Goal: Information Seeking & Learning: Check status

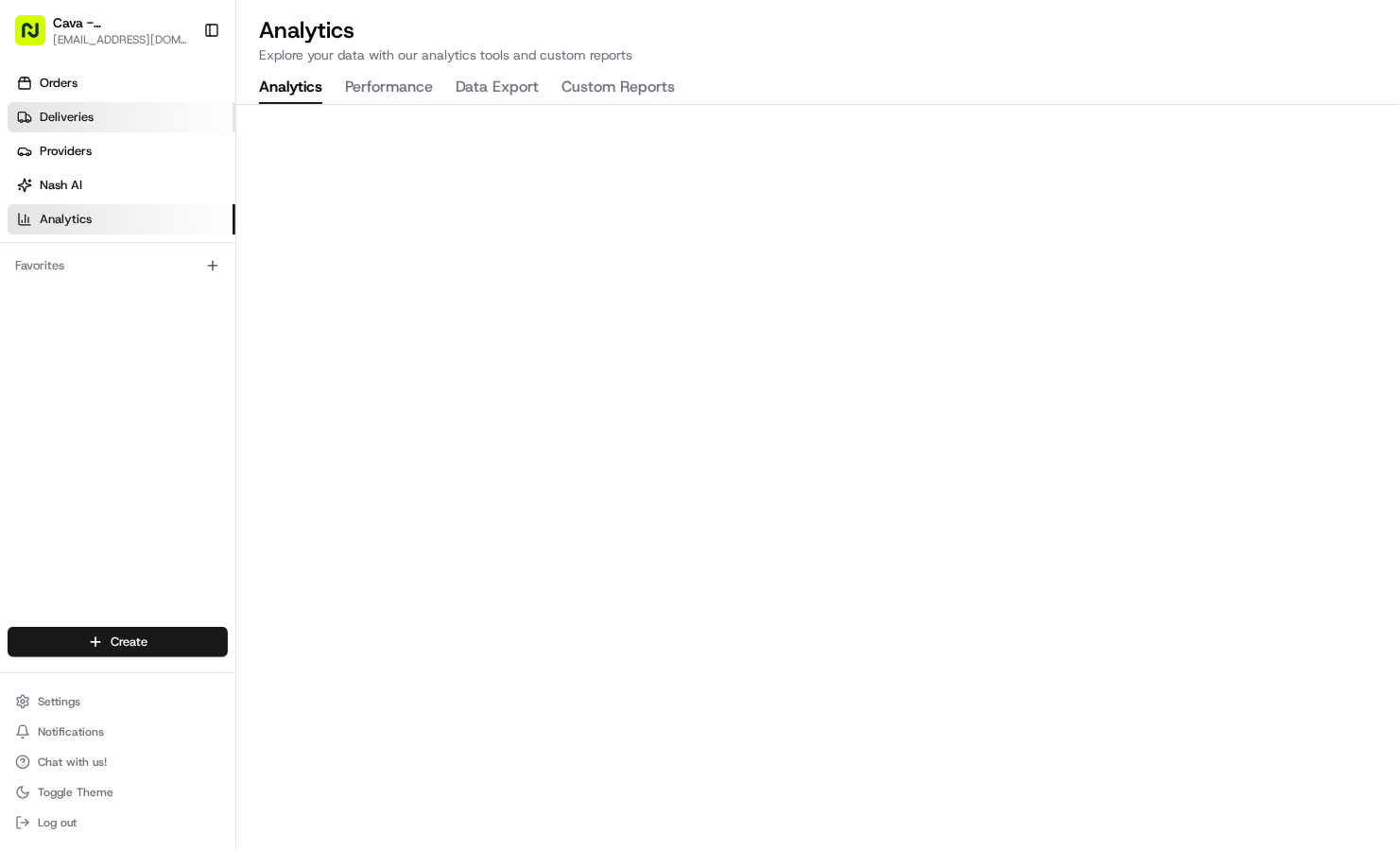
click at [104, 121] on link "Deliveries" at bounding box center [122, 117] width 227 height 30
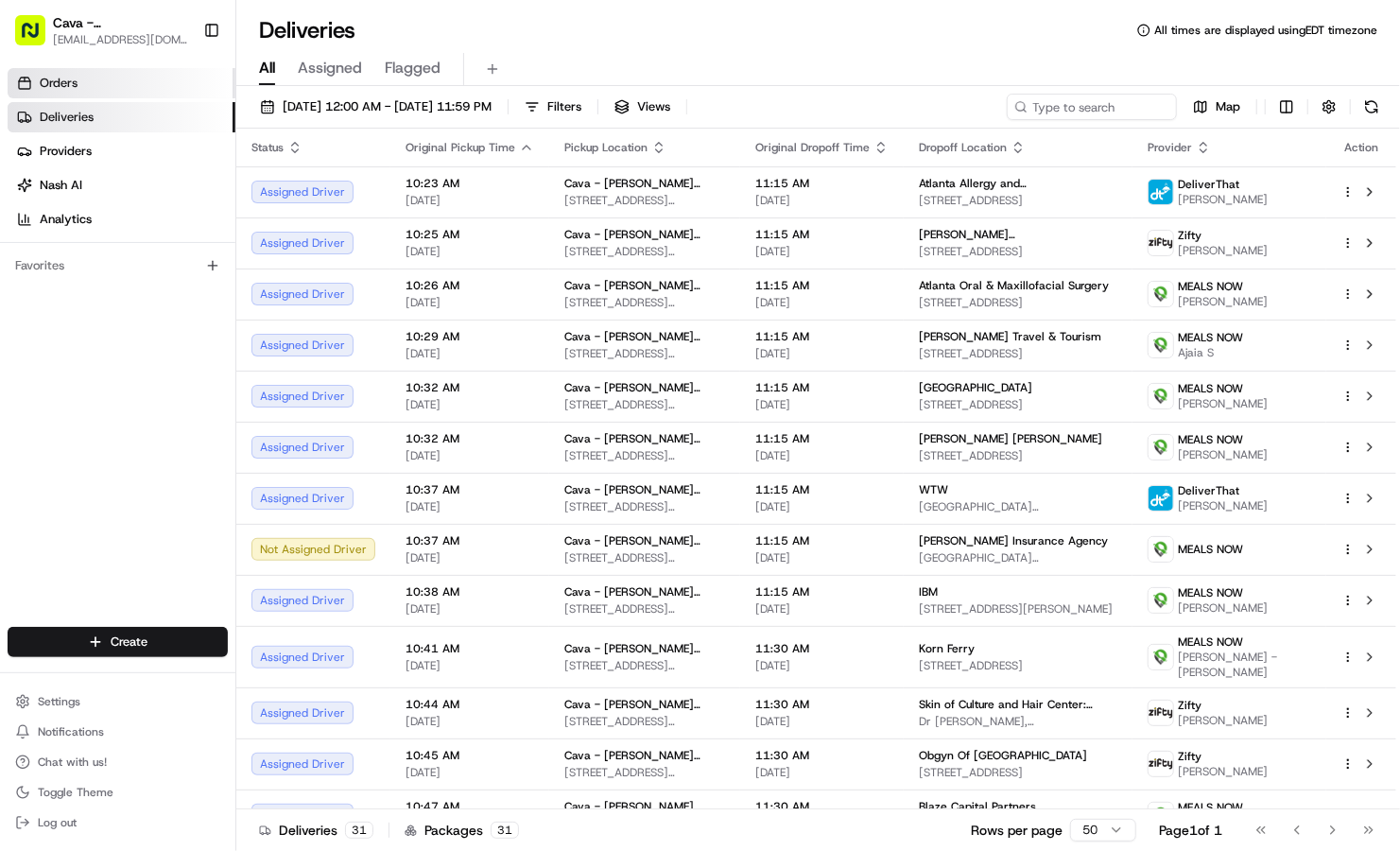
click at [99, 90] on link "Orders" at bounding box center [122, 83] width 227 height 30
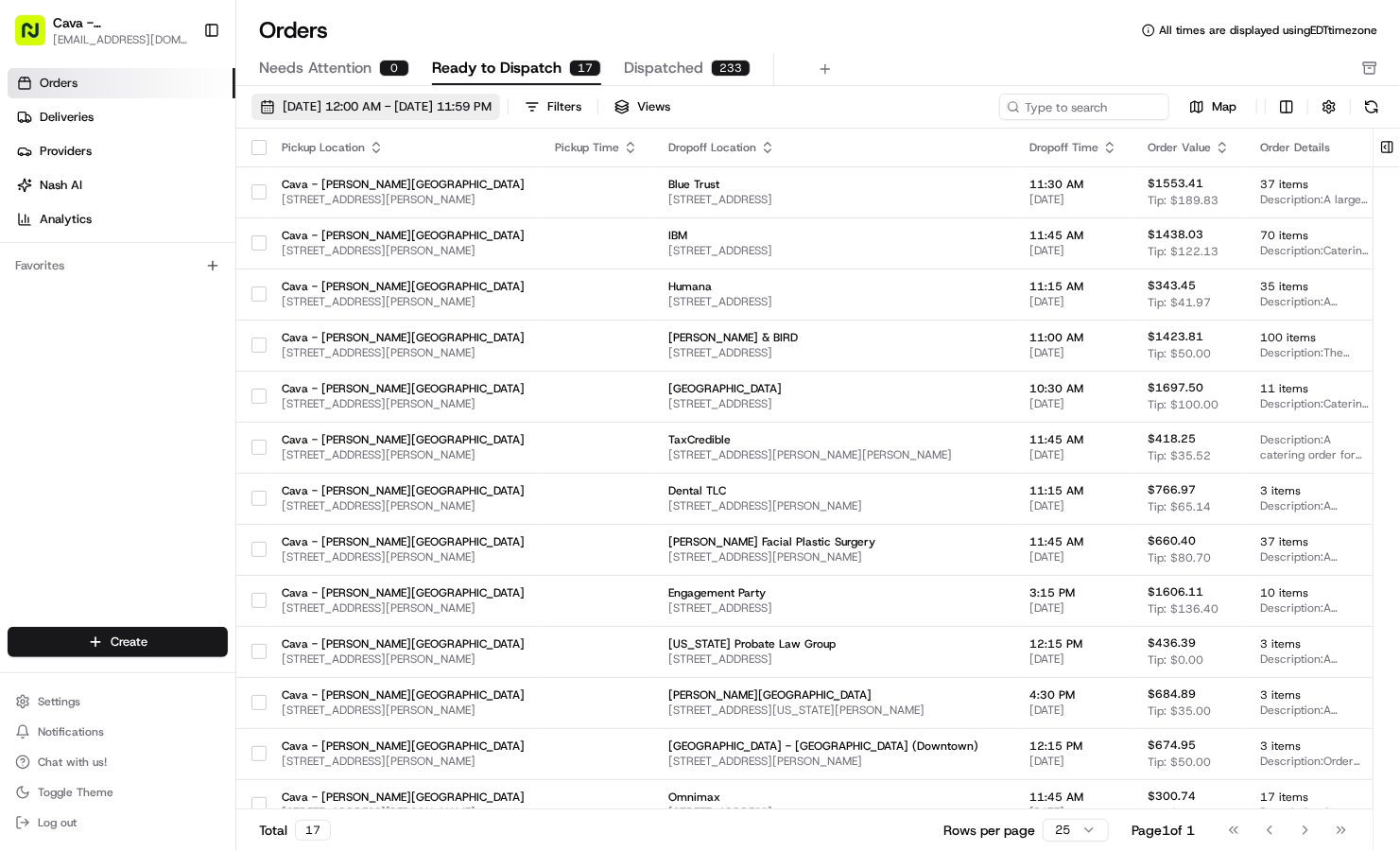
click at [492, 102] on span "[DATE] 12:00 AM - [DATE] 11:59 PM" at bounding box center [387, 107] width 209 height 17
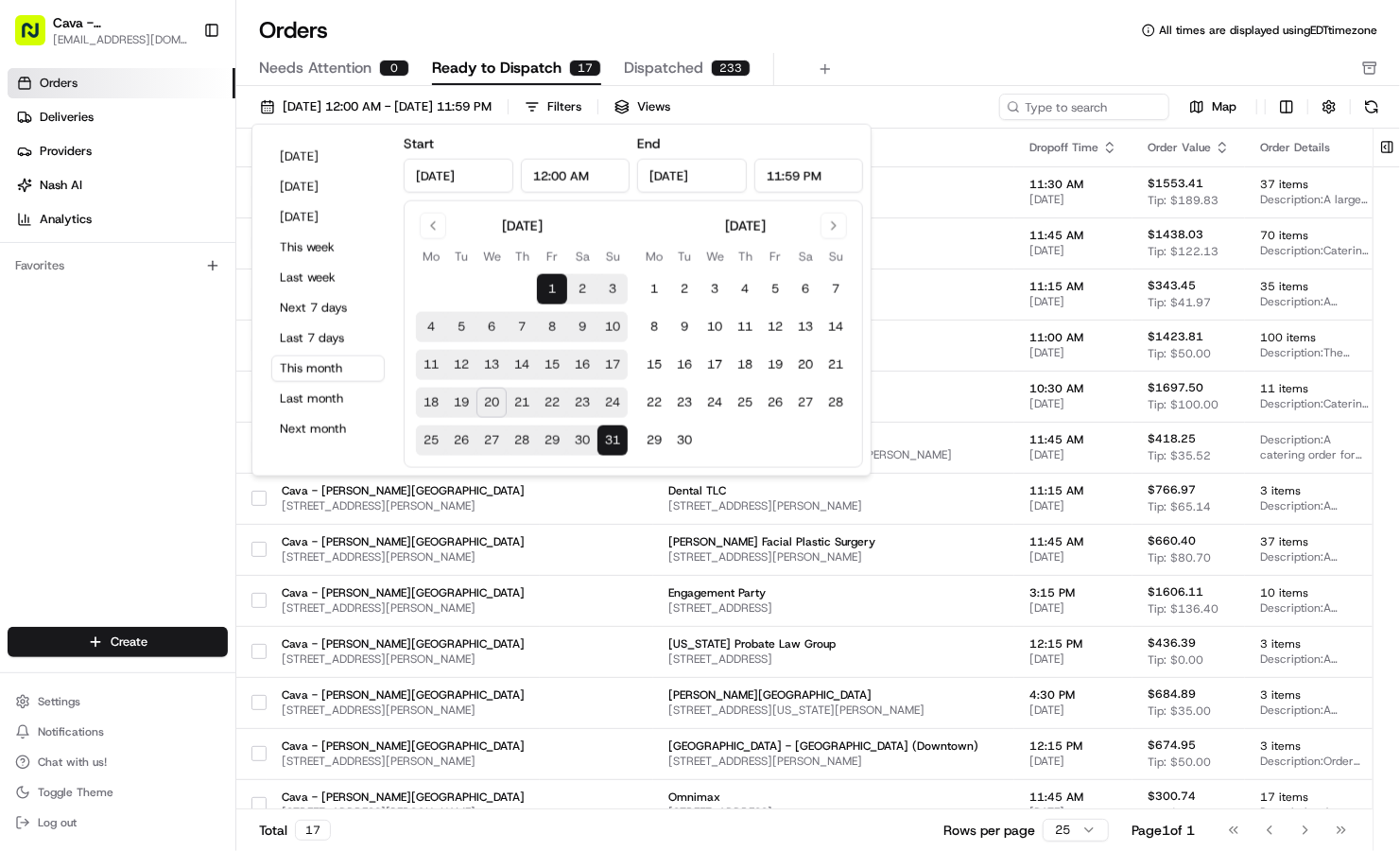
click at [493, 402] on button "20" at bounding box center [492, 403] width 30 height 30
type input "[DATE]"
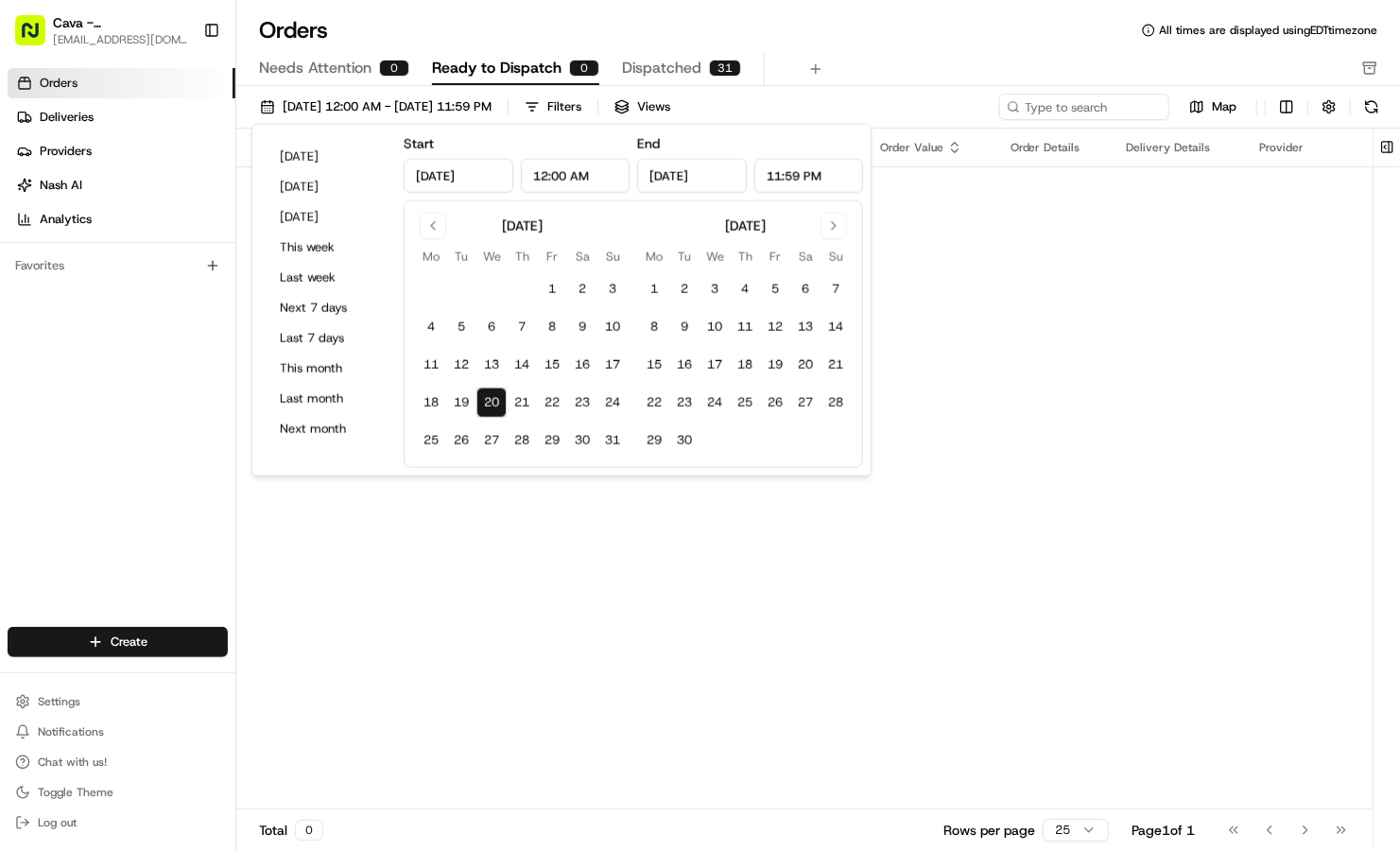
click at [709, 64] on div "31" at bounding box center [725, 68] width 32 height 17
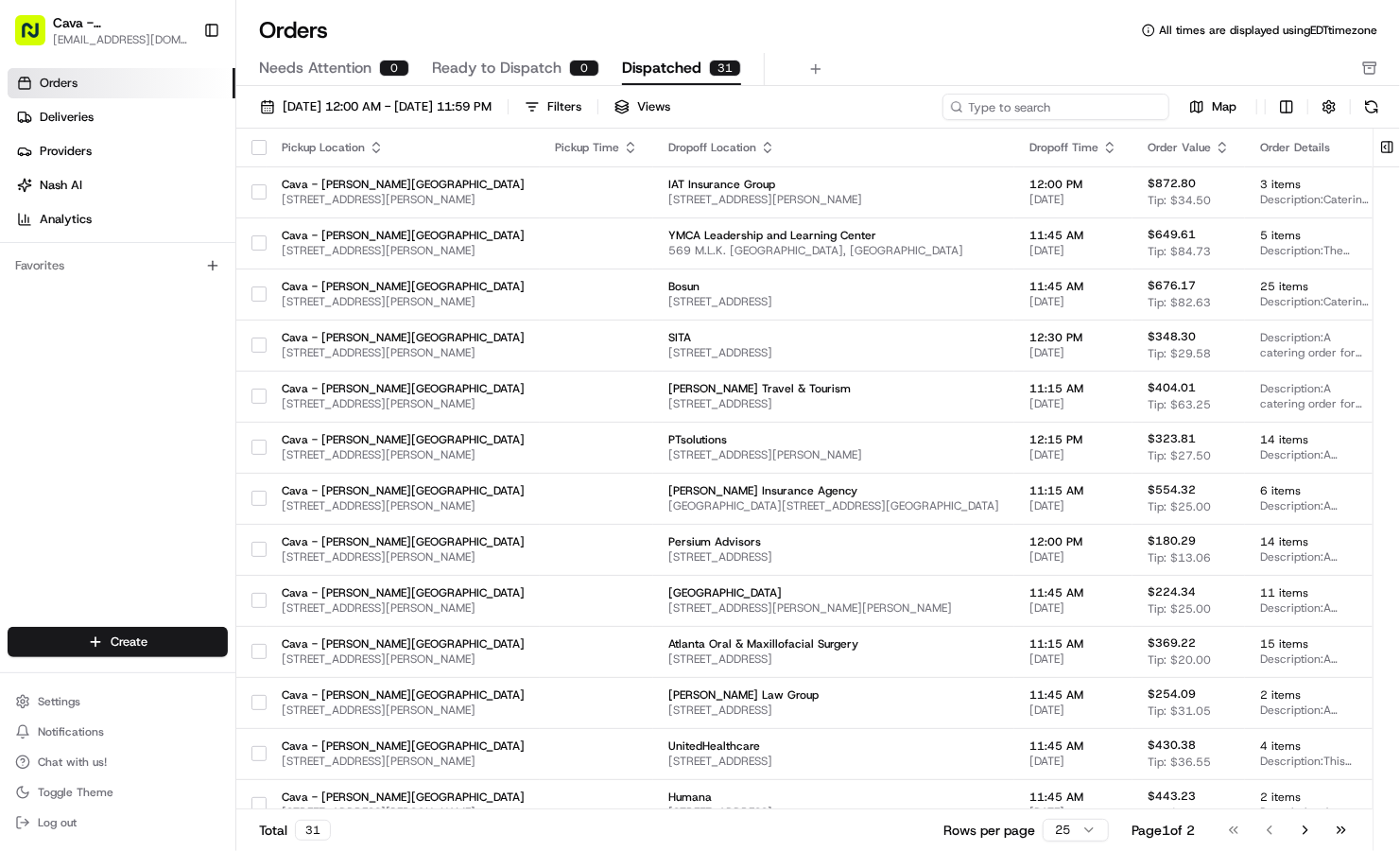
click at [1101, 100] on input at bounding box center [1056, 107] width 227 height 27
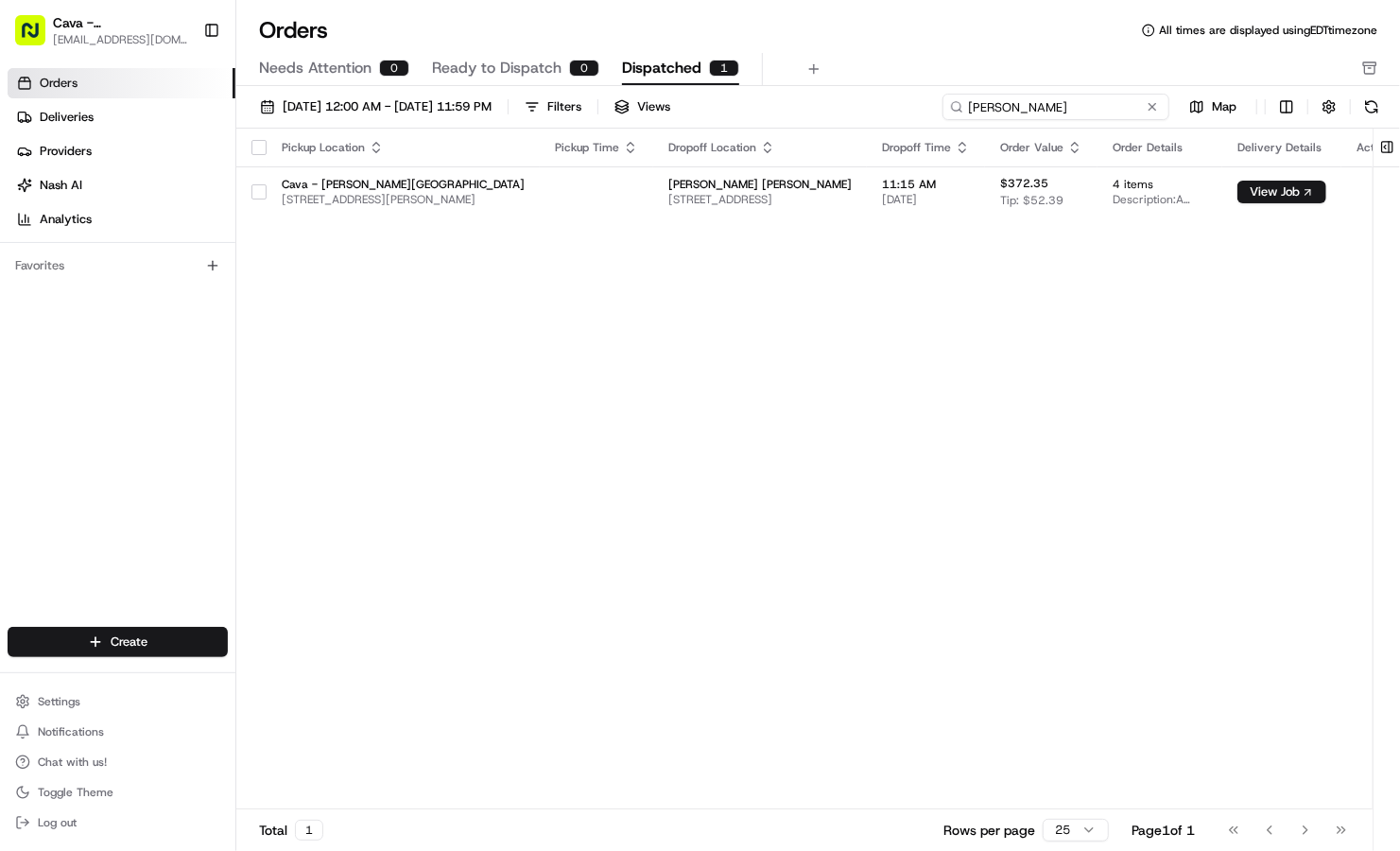
drag, startPoint x: 1124, startPoint y: 104, endPoint x: 910, endPoint y: 119, distance: 214.5
click at [910, 119] on div "[DATE] 12:00 AM - [DATE] 11:59 PM Filters Views [PERSON_NAME] Map" at bounding box center [818, 111] width 1164 height 35
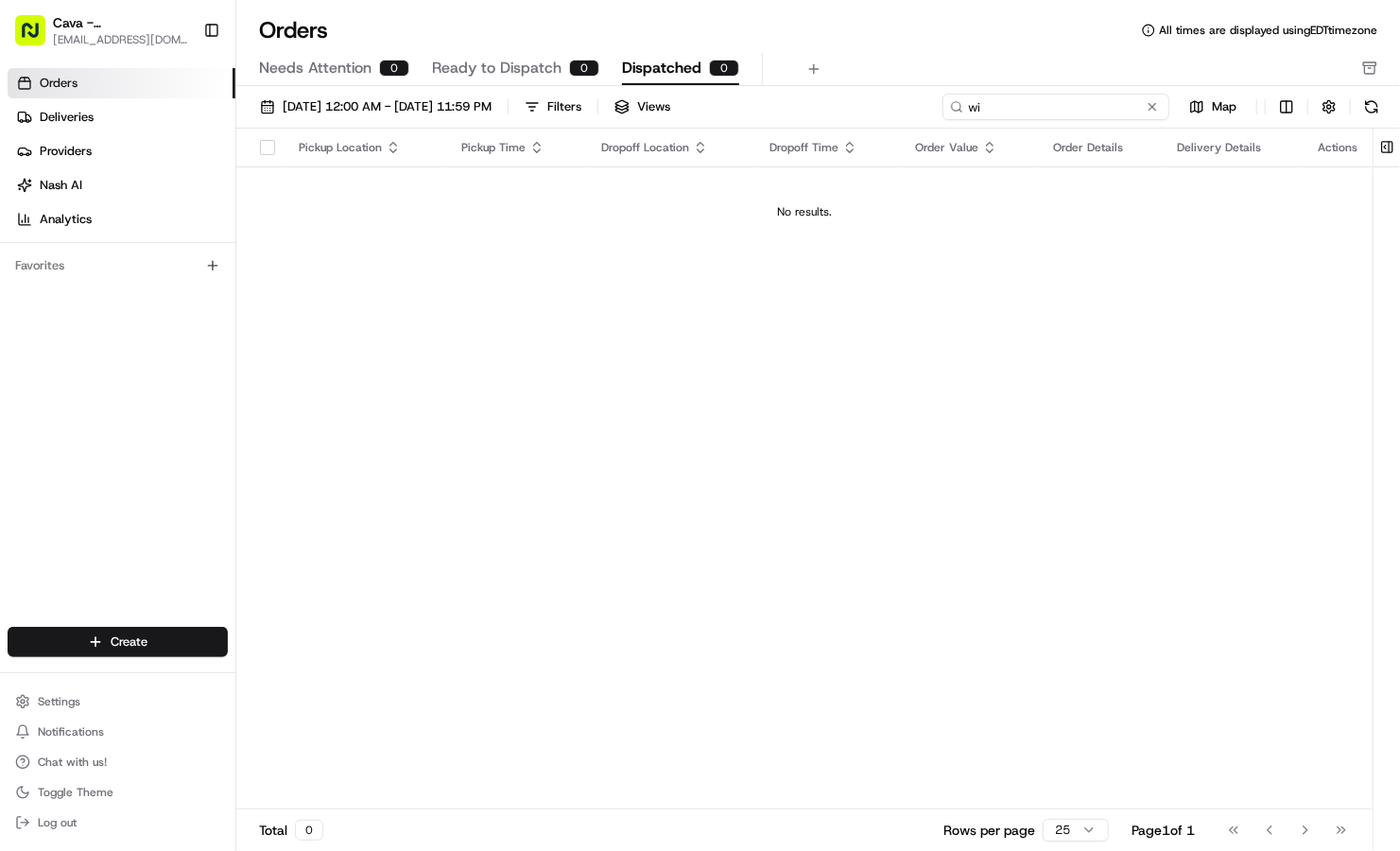
type input "w"
type input "d"
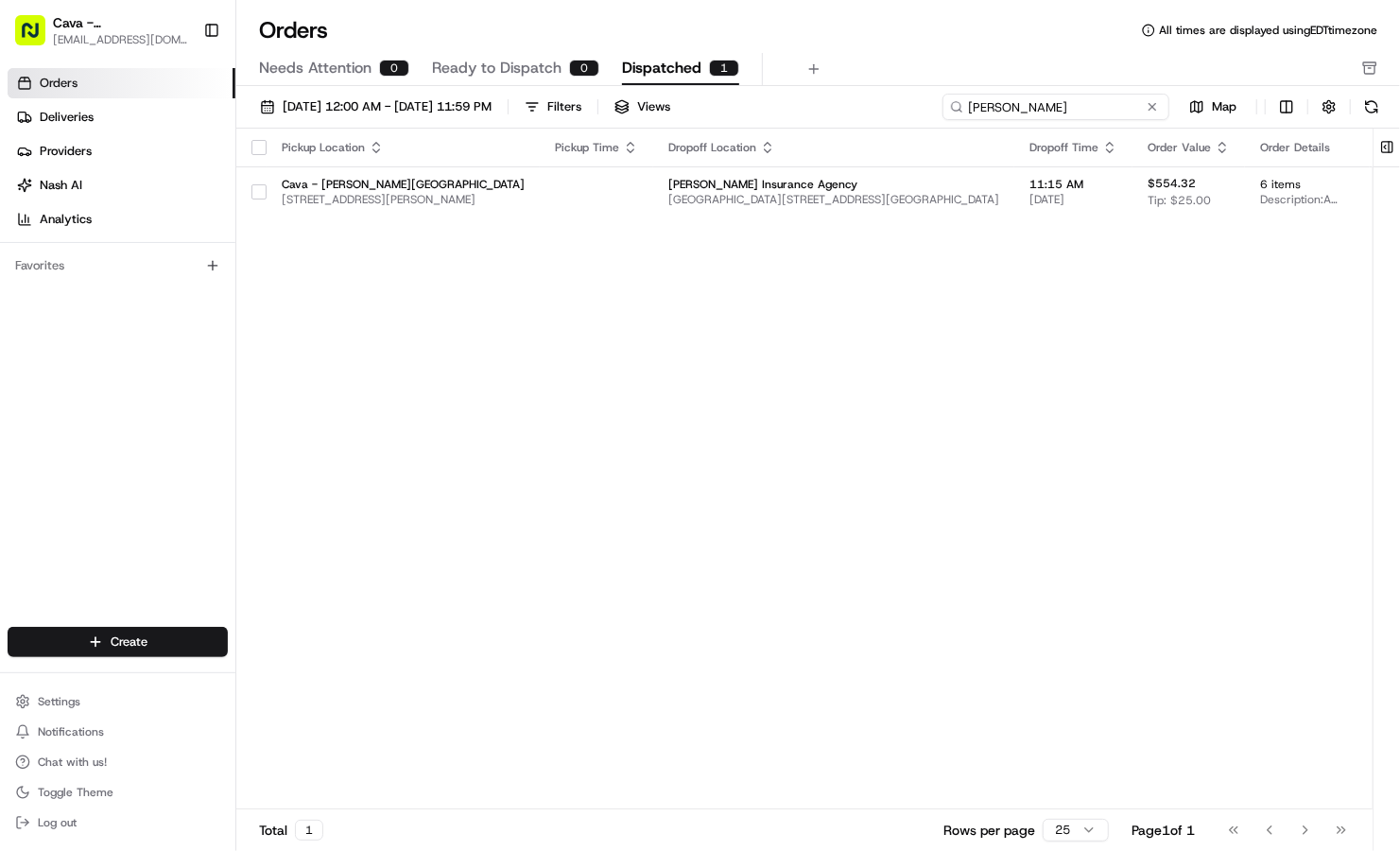
drag, startPoint x: 1018, startPoint y: 104, endPoint x: 887, endPoint y: 95, distance: 131.3
click at [887, 95] on div "[DATE] 12:00 AM - [DATE] 11:59 PM Filters Views [PERSON_NAME]" at bounding box center [818, 111] width 1164 height 35
drag, startPoint x: 1031, startPoint y: 113, endPoint x: 755, endPoint y: 73, distance: 278.9
click at [755, 73] on div "Orders All times are displayed using EDT timezone Needs Attention 0 Ready to Di…" at bounding box center [818, 425] width 1164 height 851
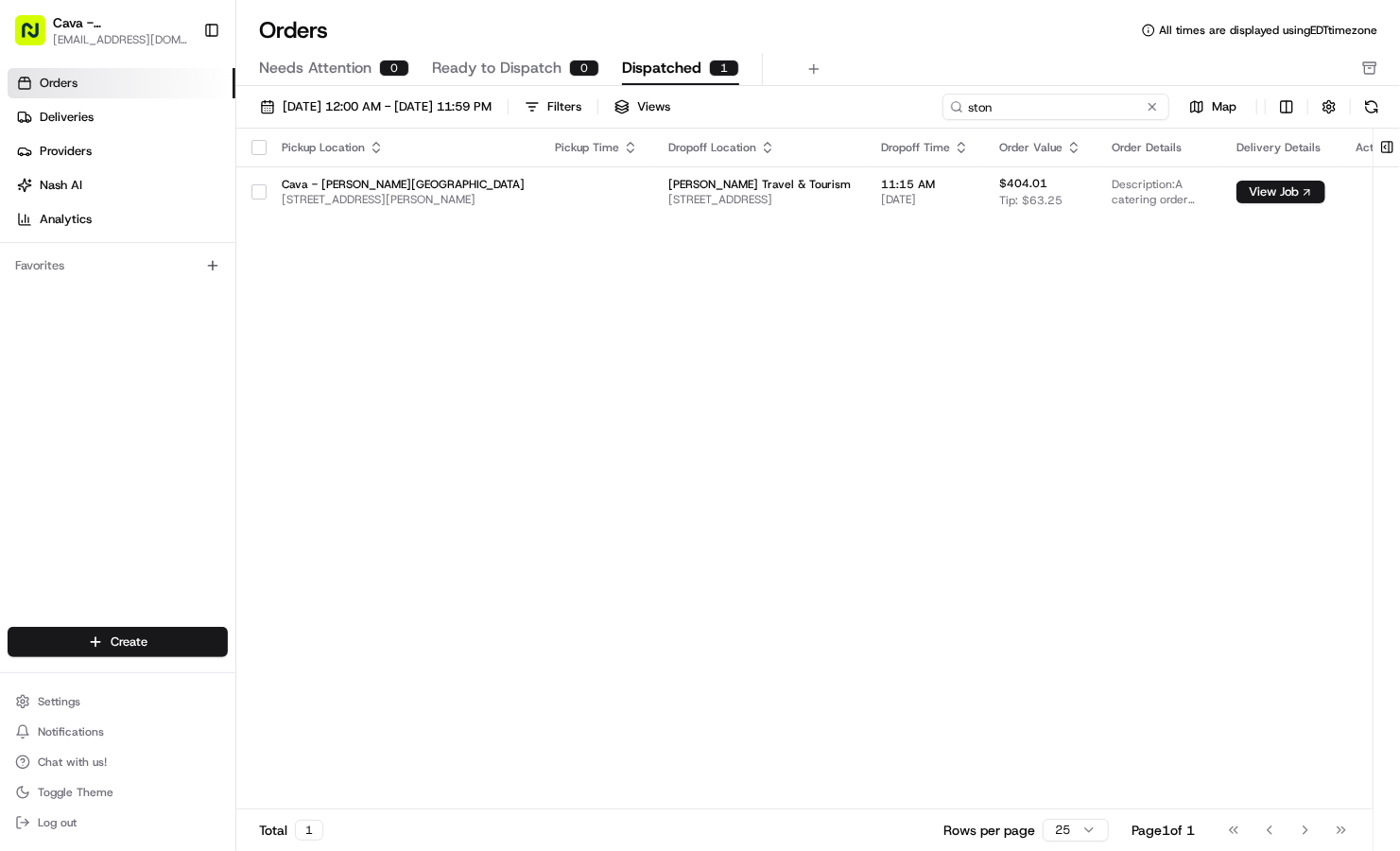
drag, startPoint x: 1031, startPoint y: 112, endPoint x: 844, endPoint y: 100, distance: 187.4
click at [844, 100] on div "[DATE] 12:00 AM - [DATE] 11:59 PM Filters Views ston Map" at bounding box center [818, 111] width 1164 height 35
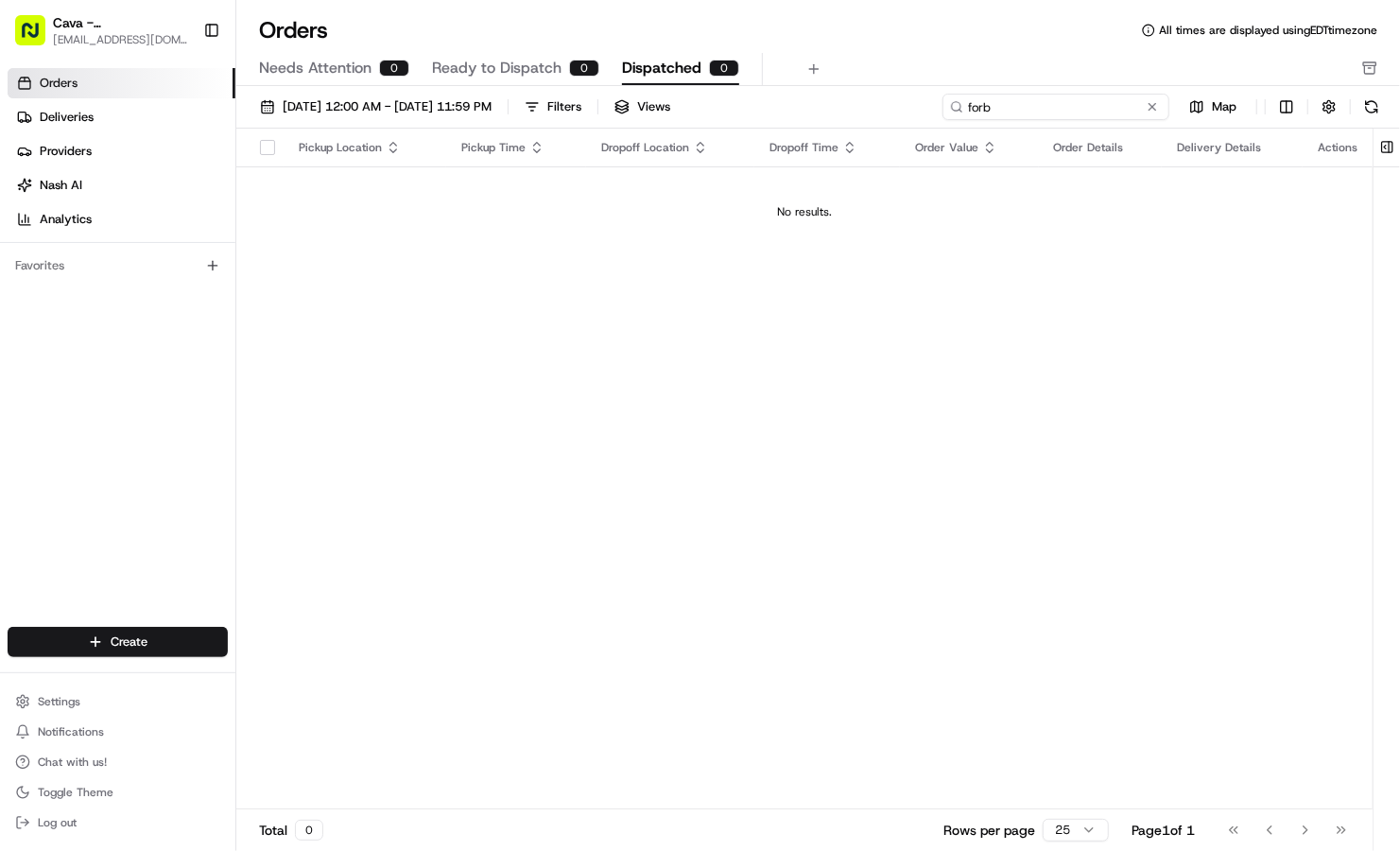
drag, startPoint x: 1054, startPoint y: 104, endPoint x: 809, endPoint y: 85, distance: 245.7
click at [809, 85] on div "Orders All times are displayed using EDT timezone Needs Attention 0 Ready to Di…" at bounding box center [818, 425] width 1164 height 851
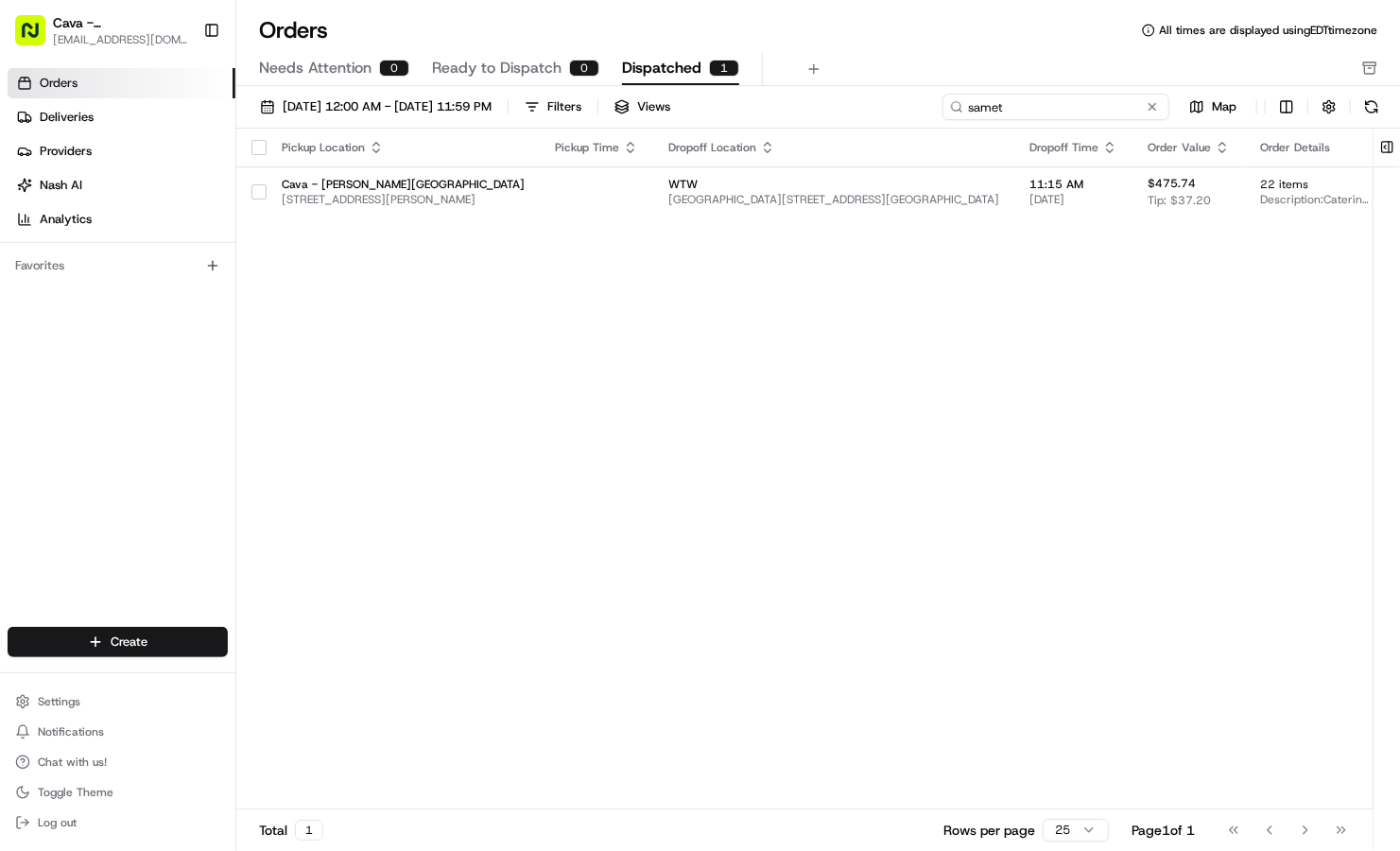
drag, startPoint x: 1037, startPoint y: 111, endPoint x: 836, endPoint y: 103, distance: 201.2
click at [836, 103] on div "[DATE] 12:00 AM - [DATE] 11:59 PM Filters Views samet Map" at bounding box center [818, 111] width 1164 height 35
drag, startPoint x: 1024, startPoint y: 102, endPoint x: 805, endPoint y: 107, distance: 219.1
click at [805, 107] on div "[DATE] 12:00 AM - [DATE] 11:59 PM Filters Views [PERSON_NAME] Map" at bounding box center [818, 111] width 1164 height 35
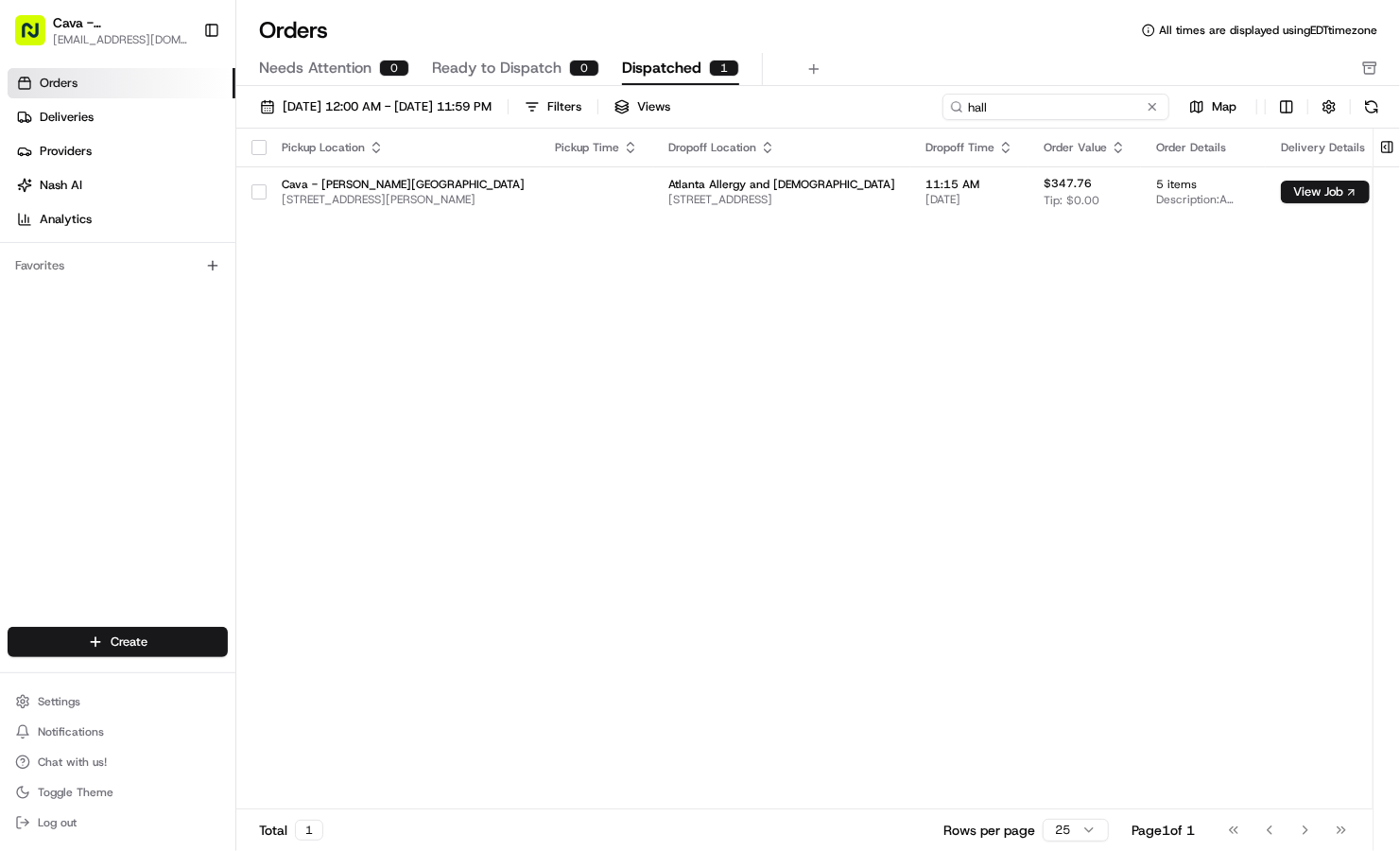
drag, startPoint x: 991, startPoint y: 107, endPoint x: 833, endPoint y: 74, distance: 161.4
click at [833, 74] on div "Orders All times are displayed using EDT timezone Needs Attention 0 Ready to Di…" at bounding box center [818, 425] width 1164 height 851
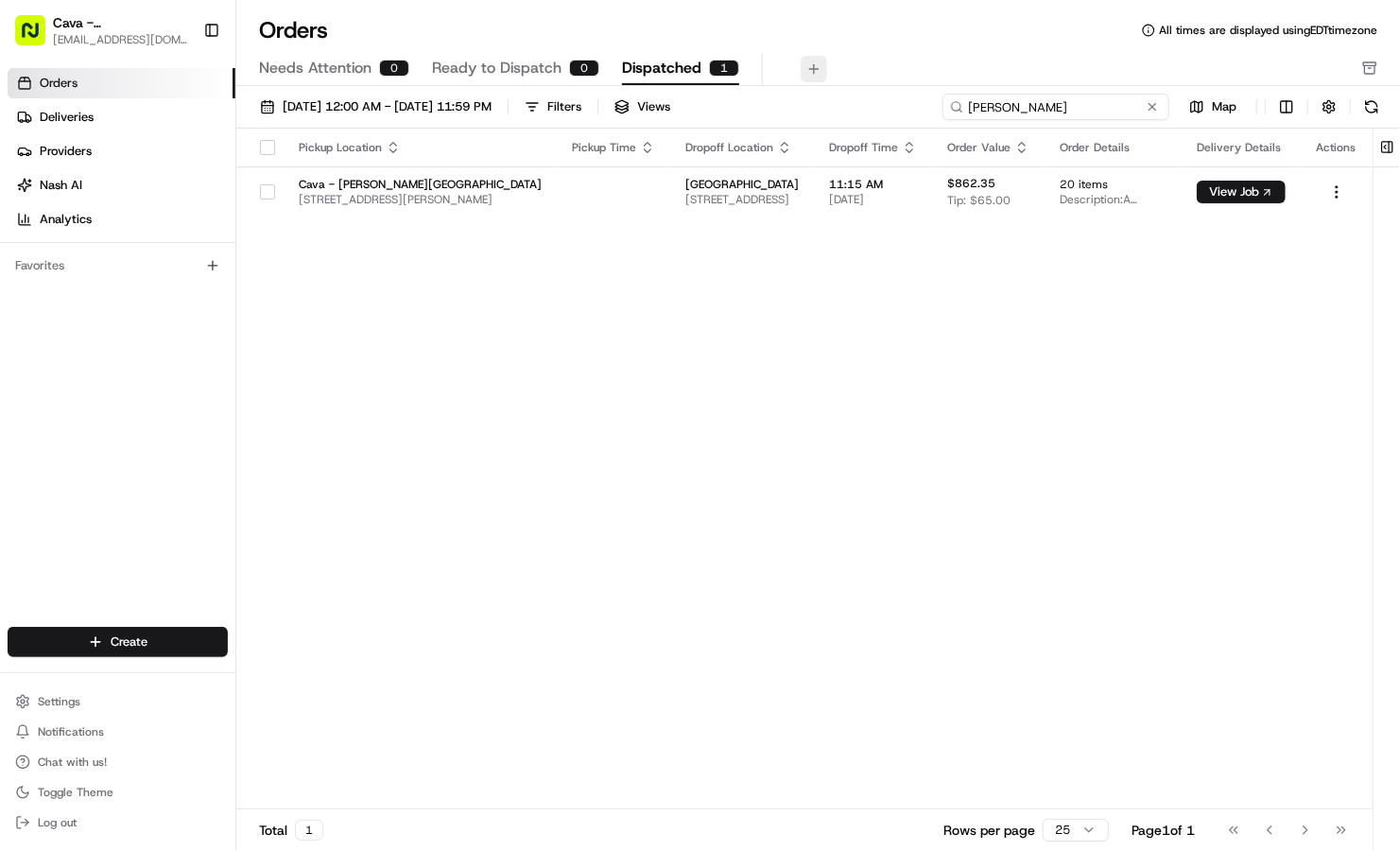
drag, startPoint x: 1069, startPoint y: 110, endPoint x: 812, endPoint y: 64, distance: 261.1
click at [812, 64] on div "Orders All times are displayed using EDT timezone Needs Attention 0 Ready to Di…" at bounding box center [818, 425] width 1164 height 851
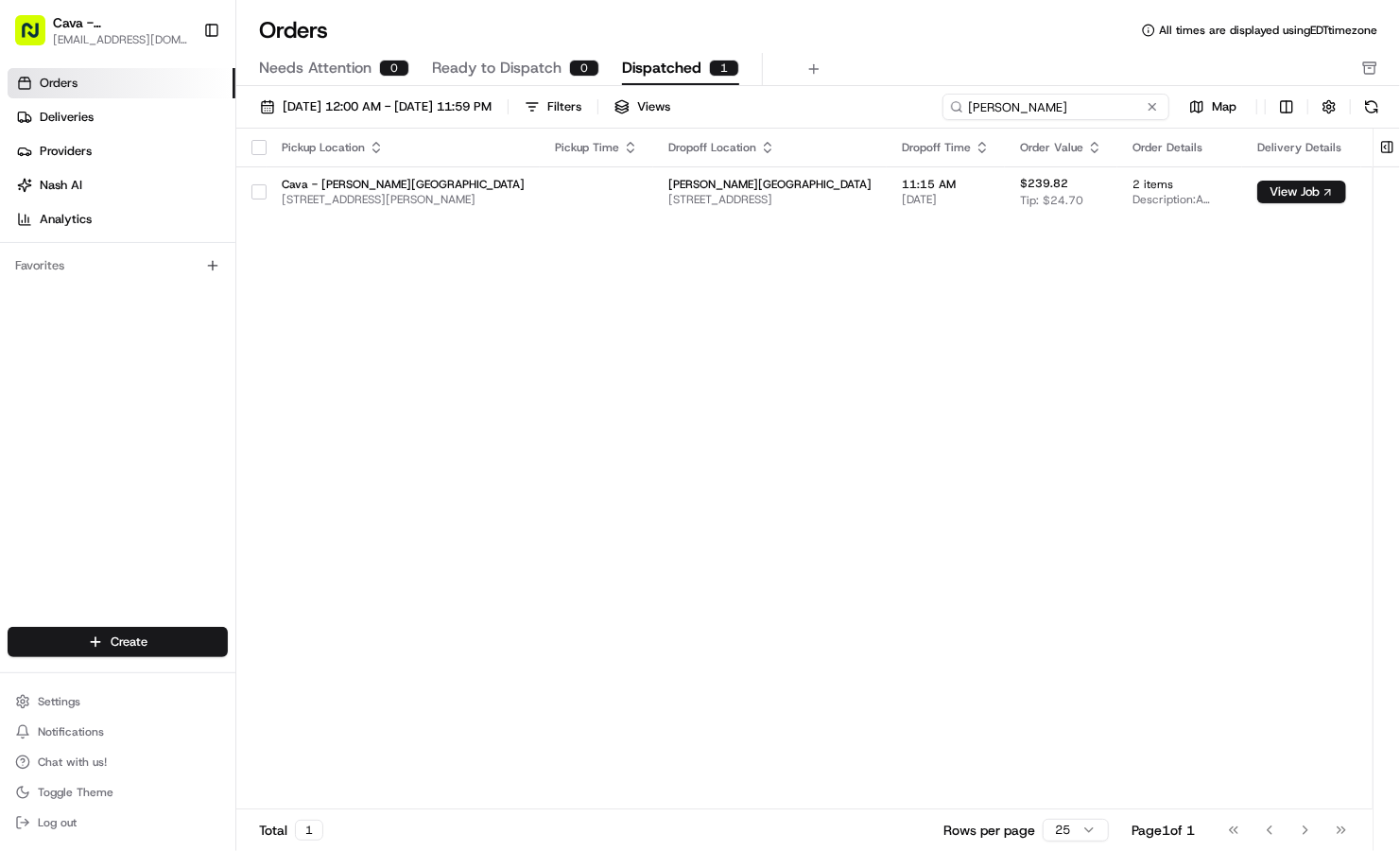
drag, startPoint x: 1093, startPoint y: 99, endPoint x: 888, endPoint y: 99, distance: 205.0
click at [888, 99] on div "[DATE] 12:00 AM - [DATE] 11:59 PM Filters Views [PERSON_NAME]" at bounding box center [818, 111] width 1164 height 35
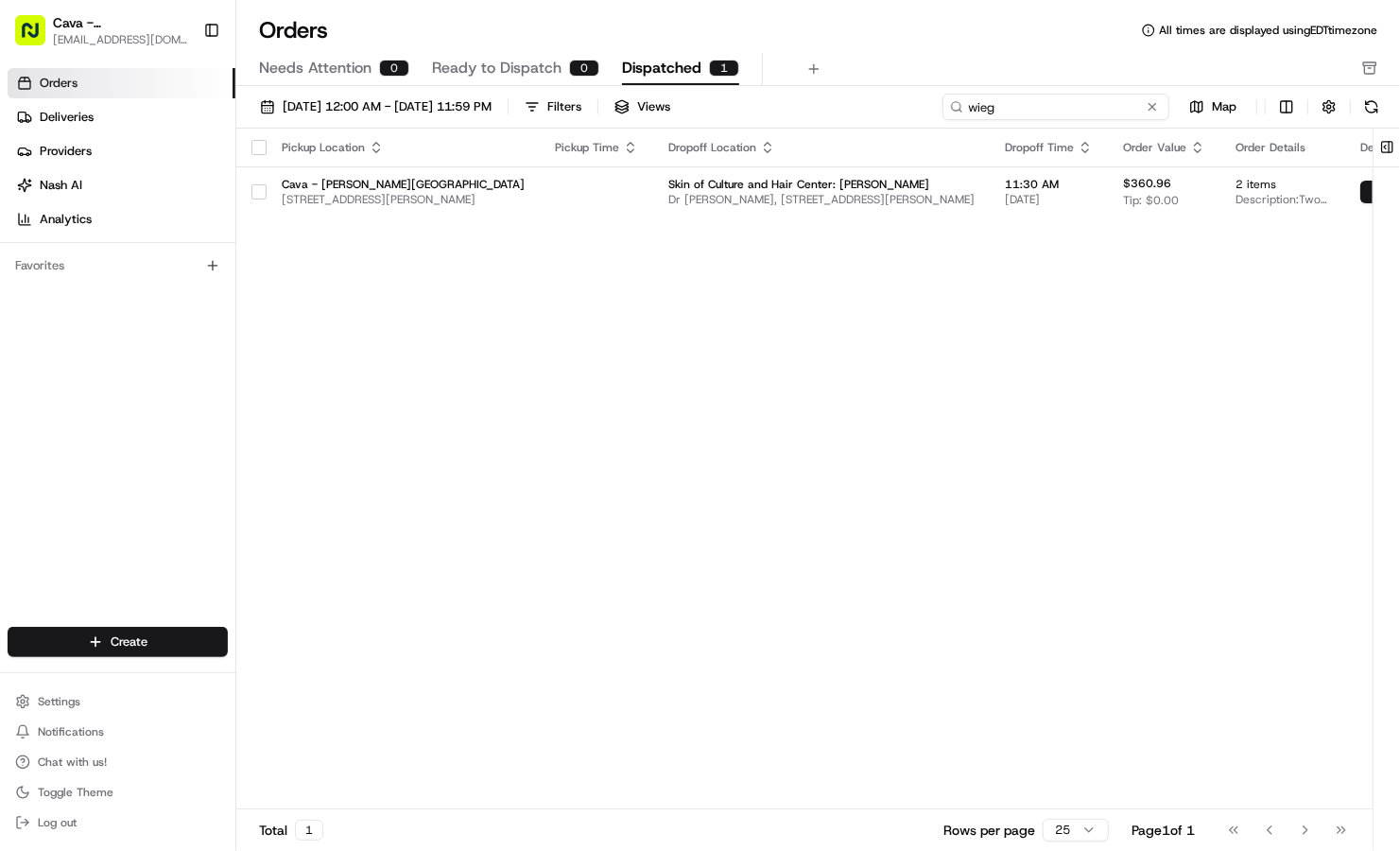
drag, startPoint x: 1030, startPoint y: 113, endPoint x: 865, endPoint y: 125, distance: 165.4
click at [865, 125] on div "[DATE] 12:00 AM - [DATE] 11:59 PM Filters Views wieg Map" at bounding box center [818, 111] width 1164 height 35
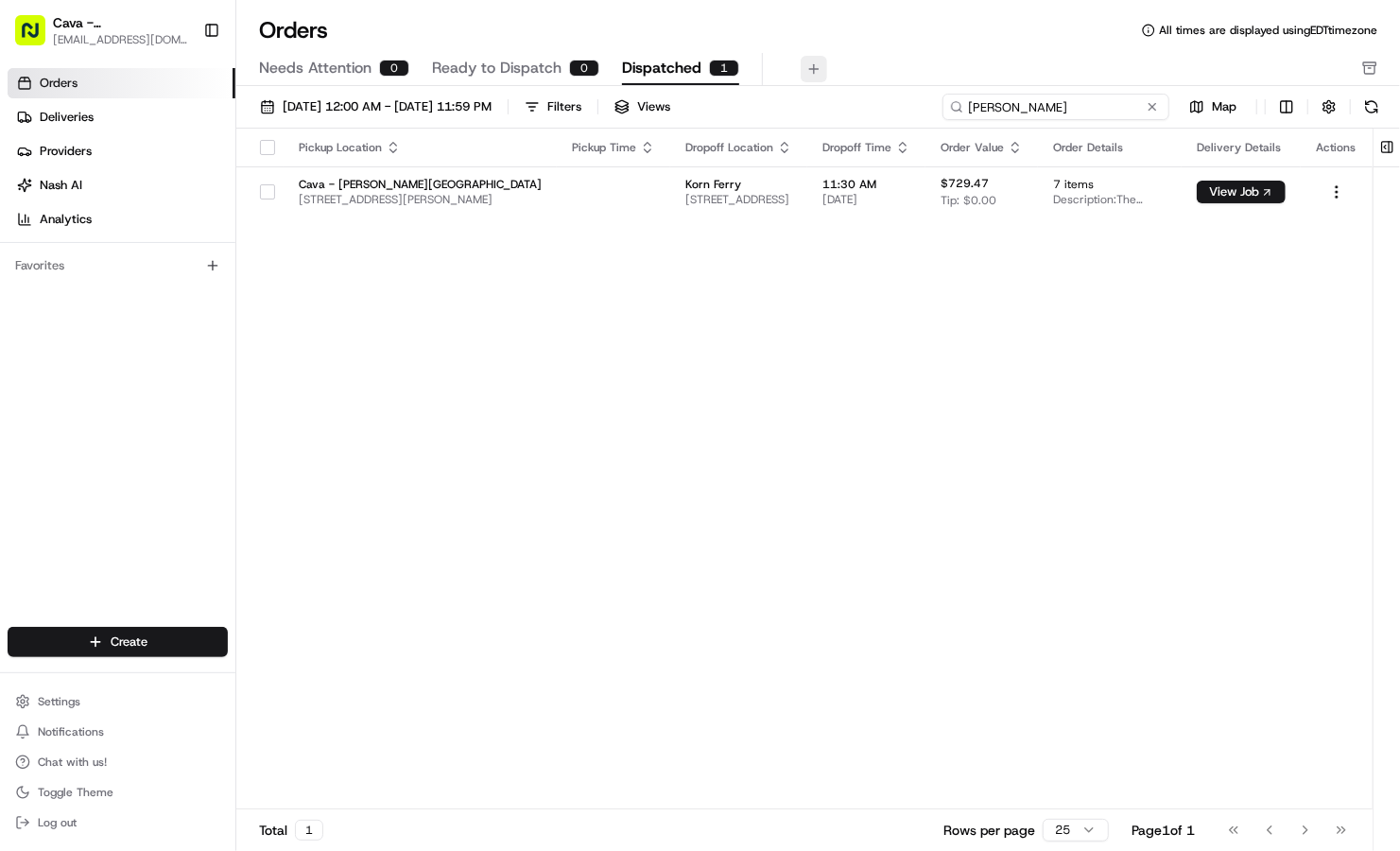
drag, startPoint x: 1035, startPoint y: 101, endPoint x: 810, endPoint y: 67, distance: 227.6
click at [810, 67] on div "Orders All times are displayed using EDT timezone Needs Attention 0 Ready to Di…" at bounding box center [818, 425] width 1164 height 851
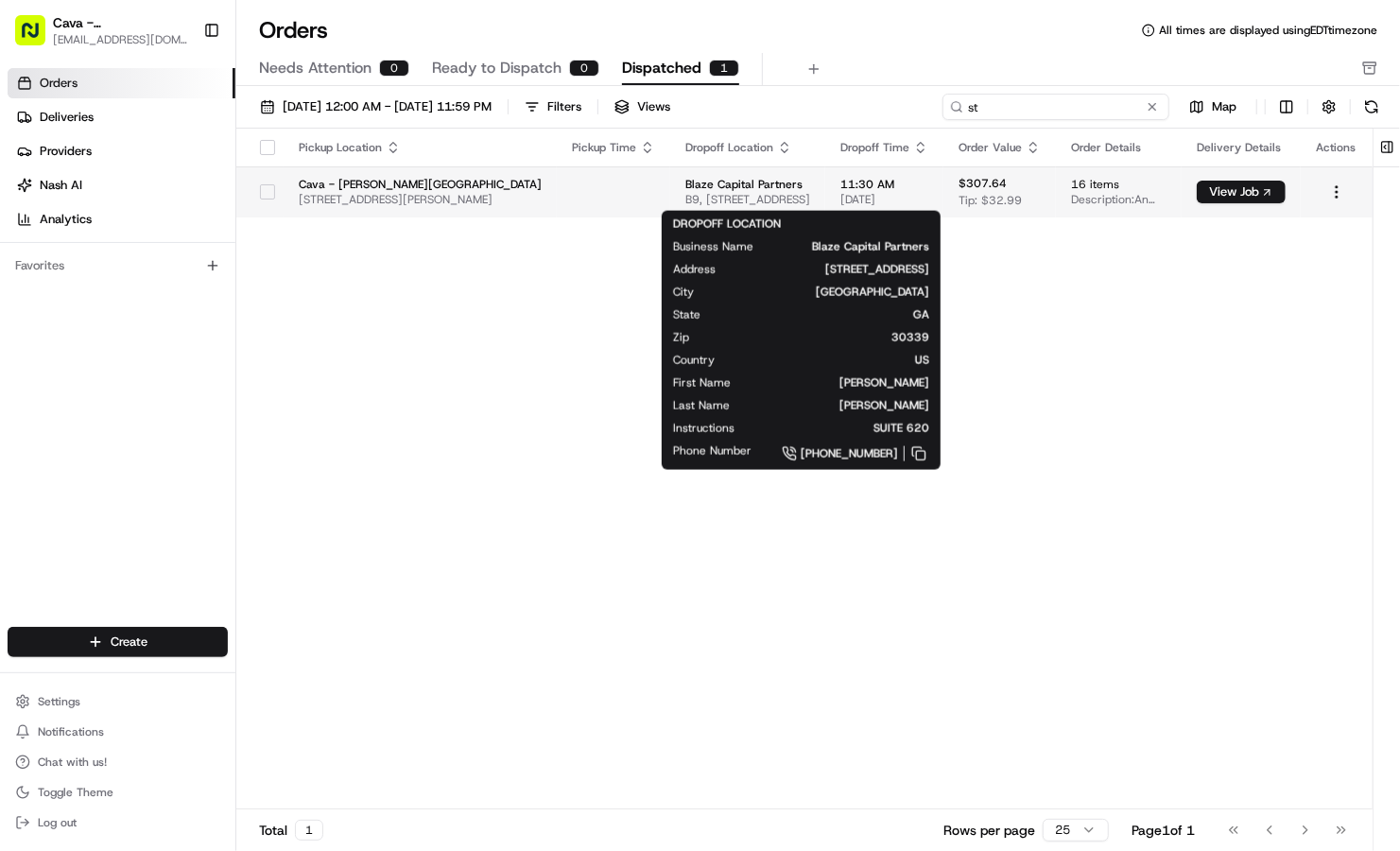
type input "s"
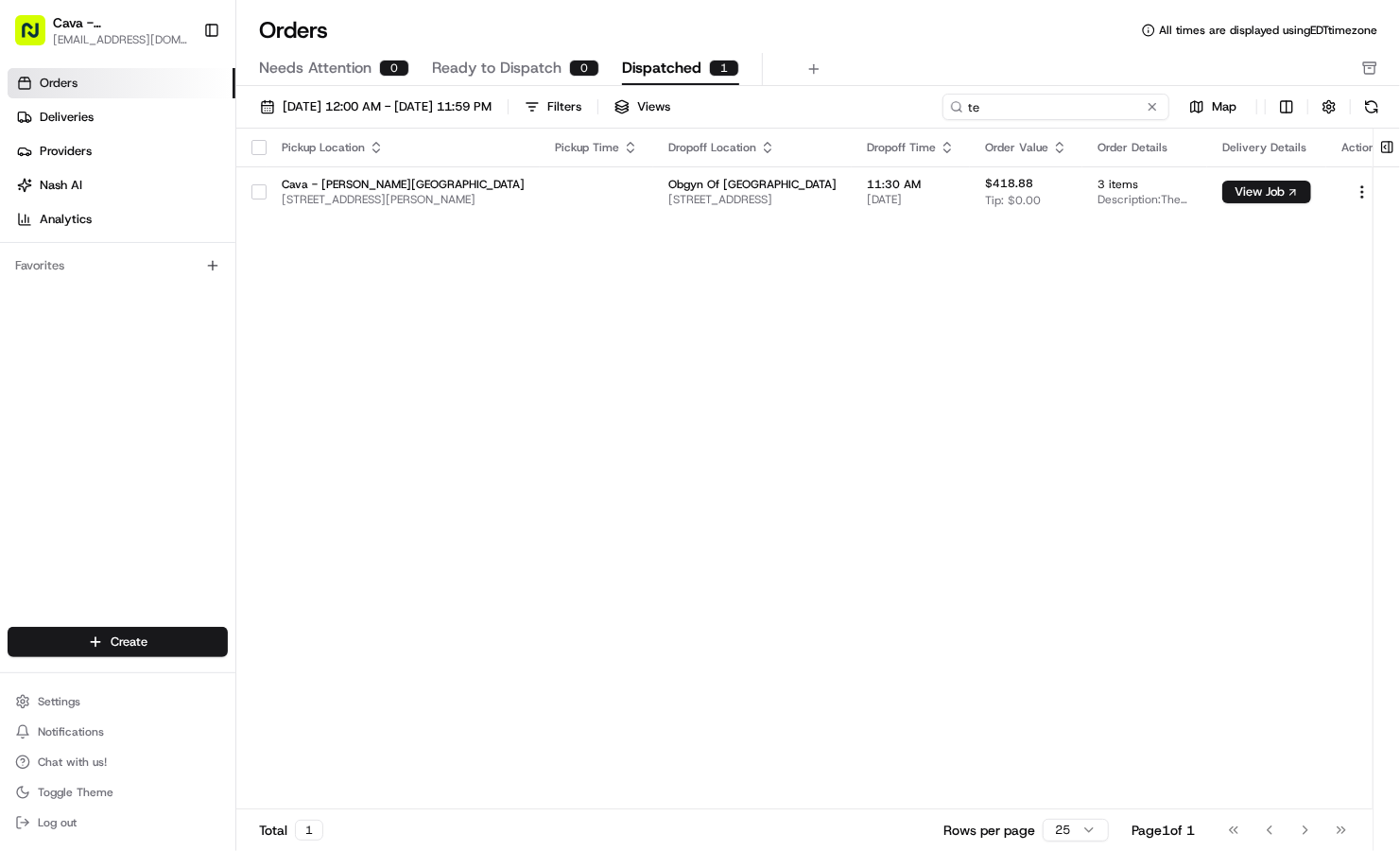
type input "t"
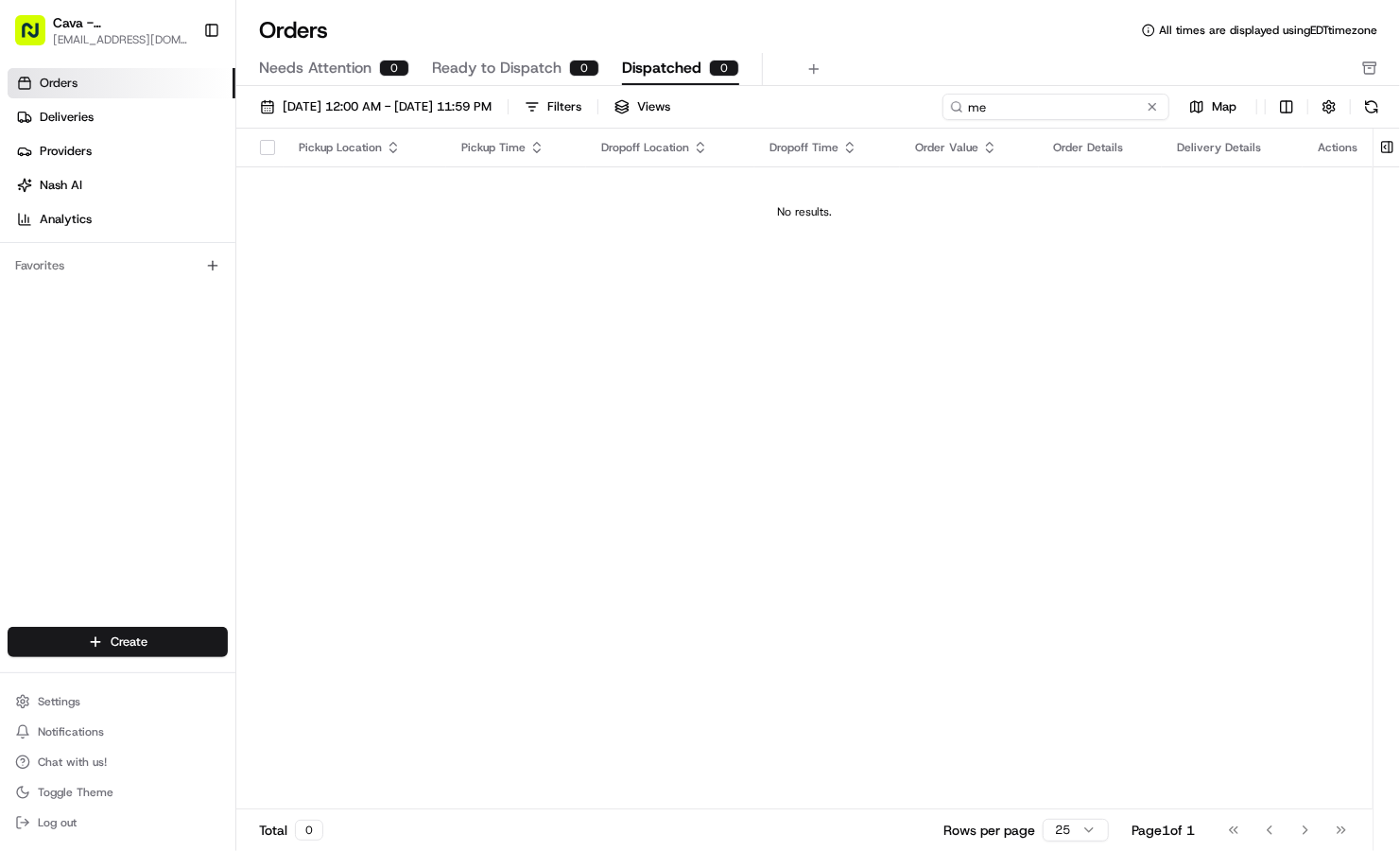
type input "m"
drag, startPoint x: 1018, startPoint y: 115, endPoint x: 869, endPoint y: 83, distance: 152.4
click at [869, 83] on div "Orders All times are displayed using EDT timezone Needs Attention 0 Ready to Di…" at bounding box center [818, 425] width 1164 height 851
paste input "10192-8704025-4395724"
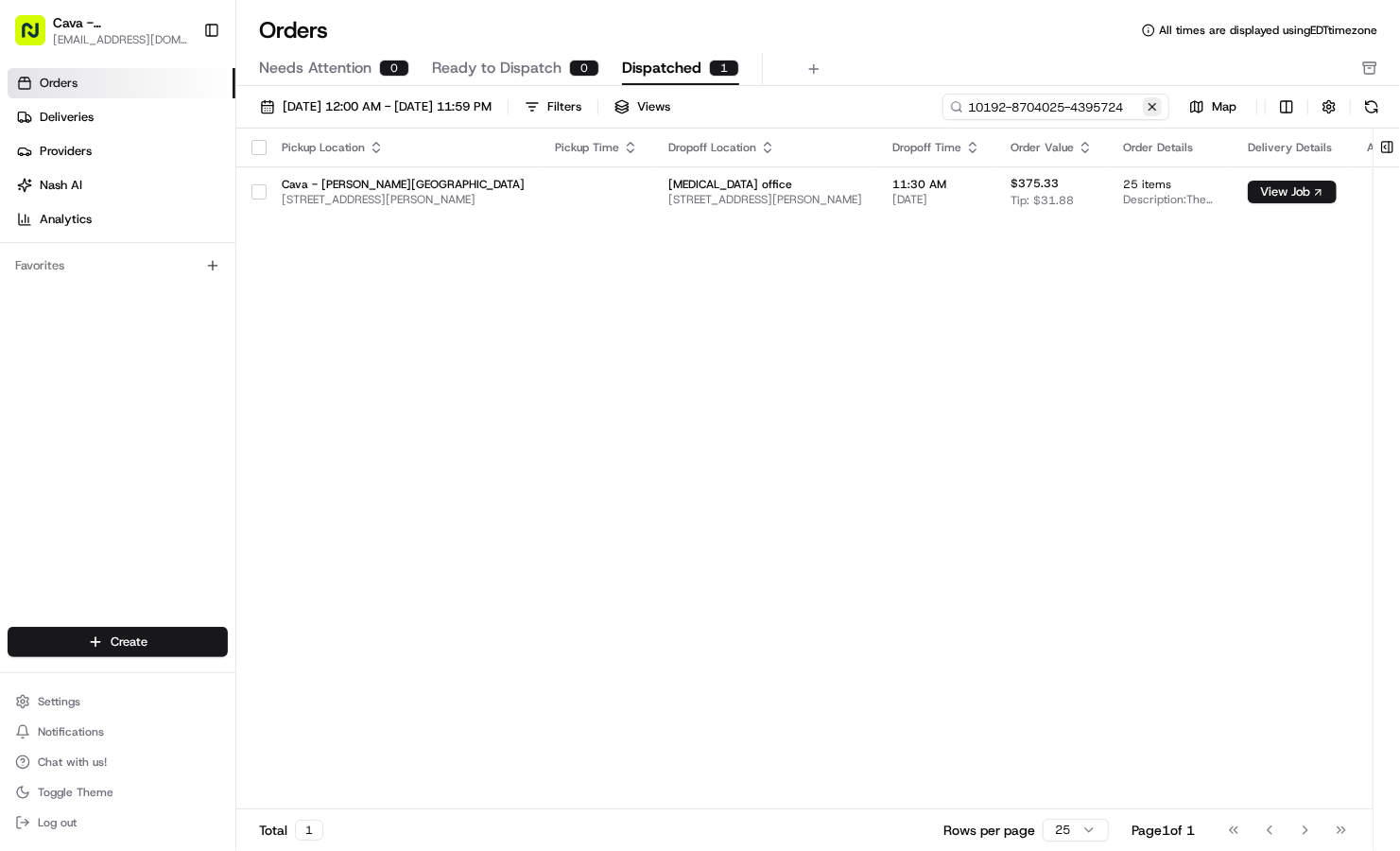
type input "10192-8704025-4395724"
click at [1156, 102] on button at bounding box center [1152, 107] width 19 height 19
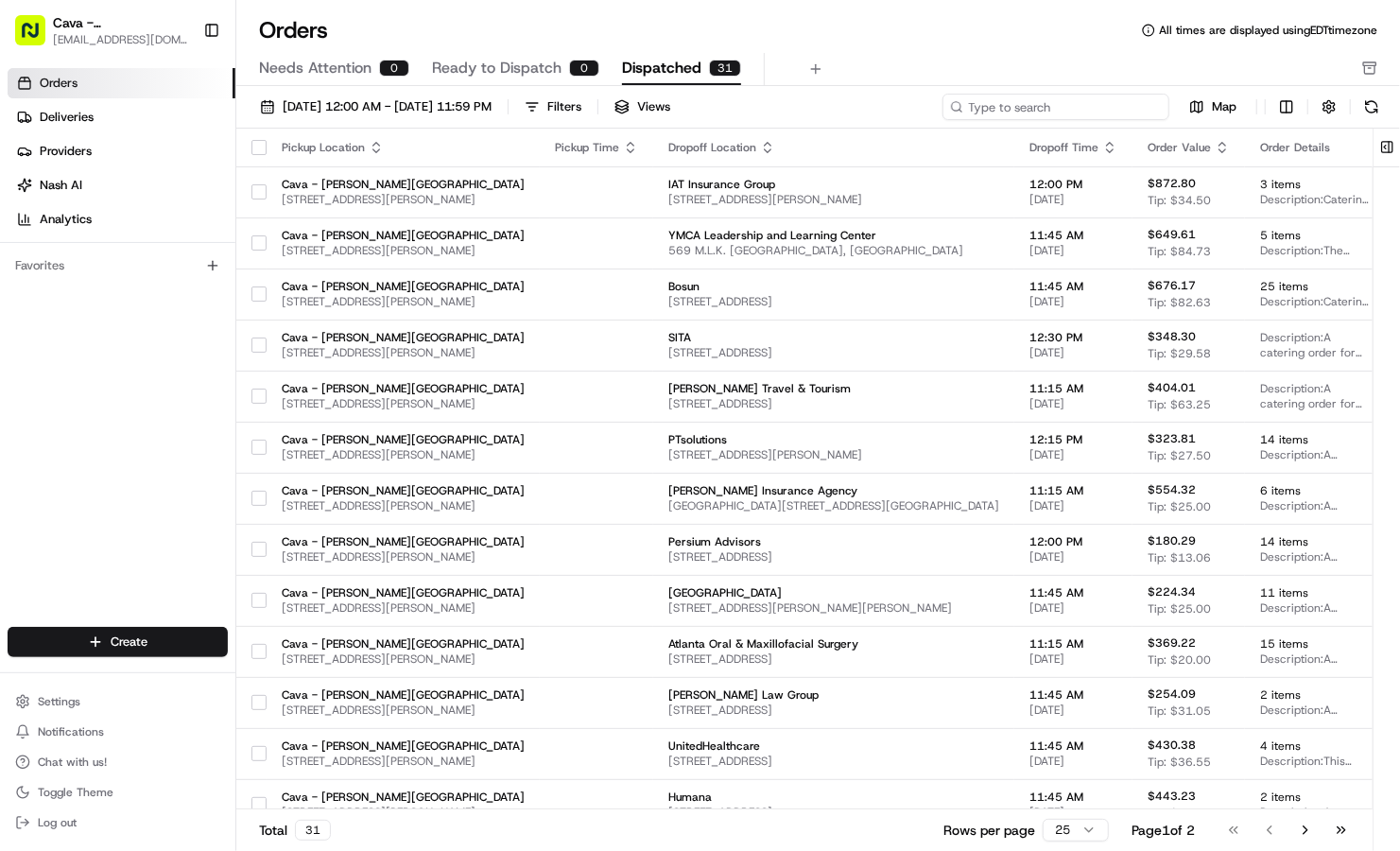
click at [1123, 104] on input at bounding box center [1056, 107] width 227 height 27
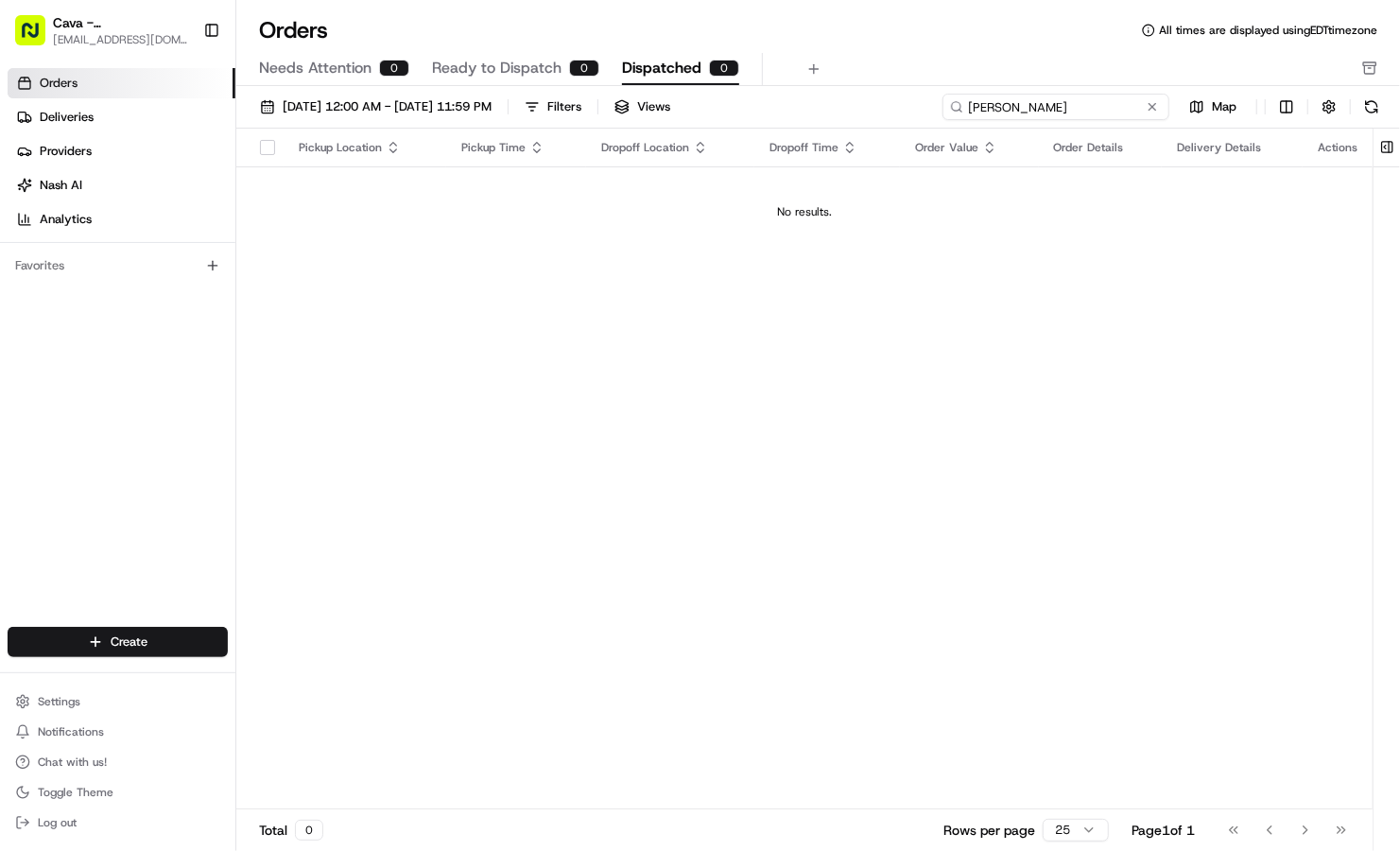
drag, startPoint x: 1065, startPoint y: 114, endPoint x: 820, endPoint y: 85, distance: 246.7
click at [820, 85] on div "Orders All times are displayed using EDT timezone Needs Attention 0 Ready to Di…" at bounding box center [818, 425] width 1164 height 851
type input "[PERSON_NAME]"
click at [1158, 106] on button at bounding box center [1152, 107] width 19 height 19
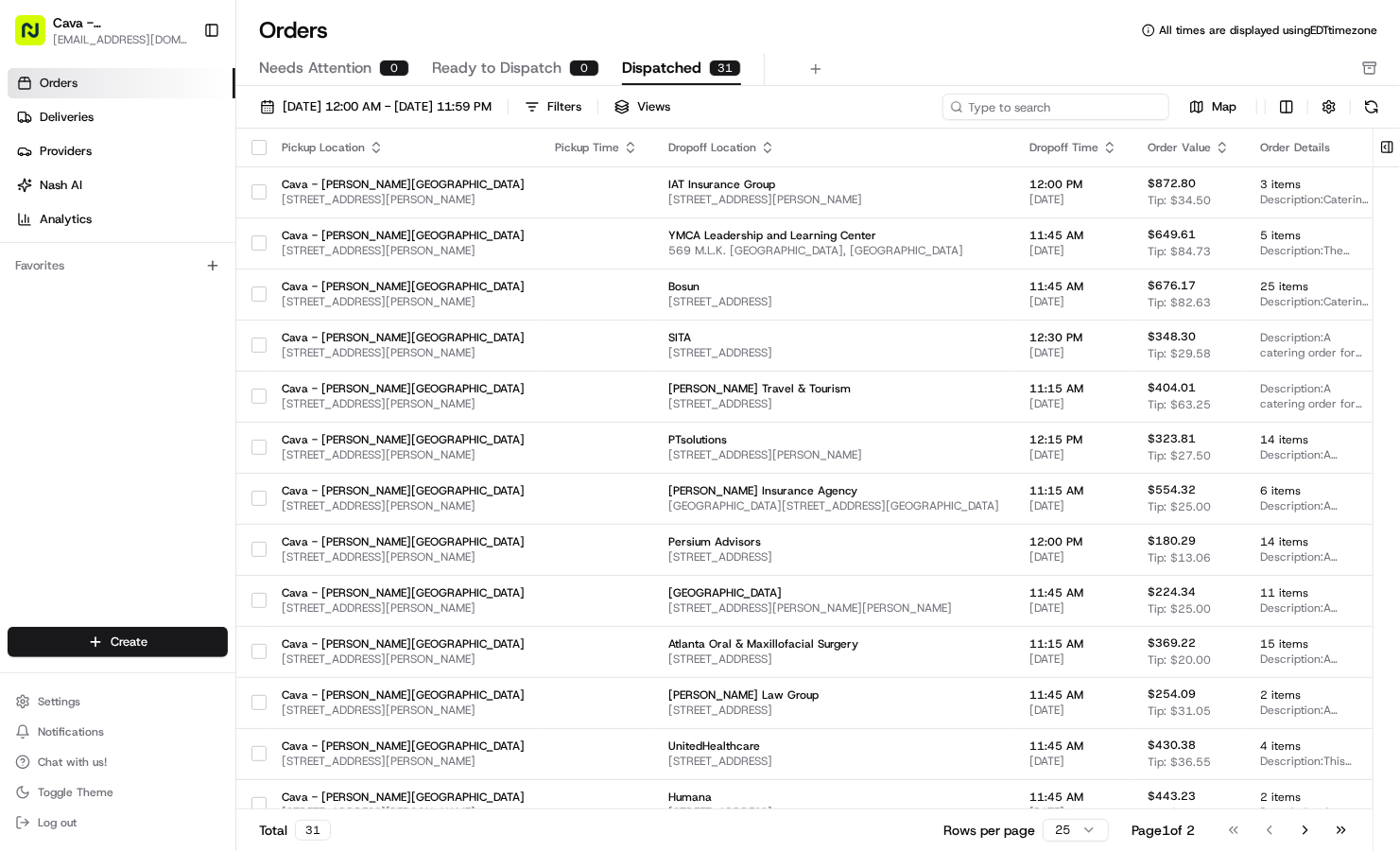
click at [1114, 103] on input at bounding box center [1056, 107] width 227 height 27
paste input "10192-6397774-5641485"
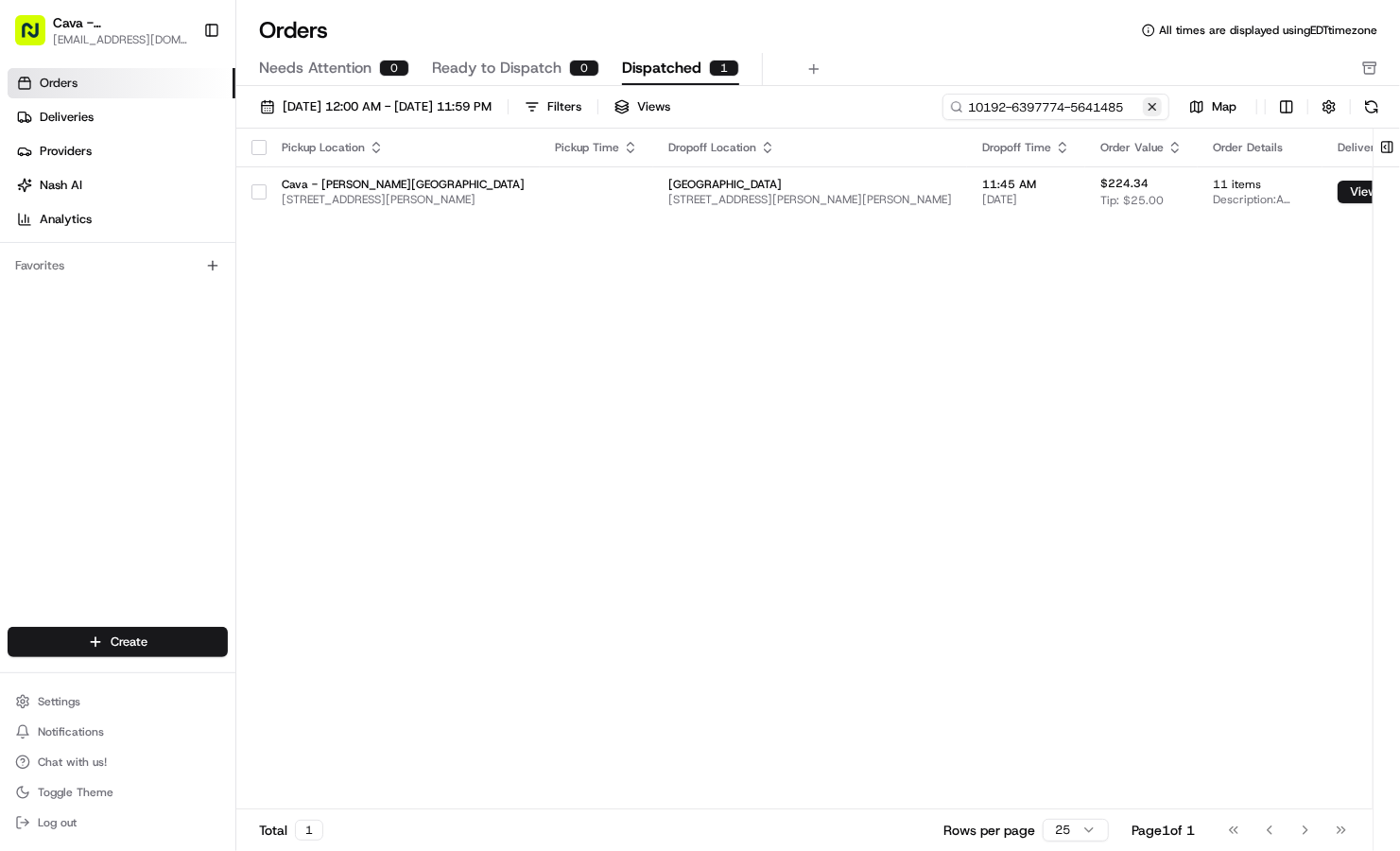
type input "10192-6397774-5641485"
click at [1159, 100] on button at bounding box center [1152, 107] width 19 height 19
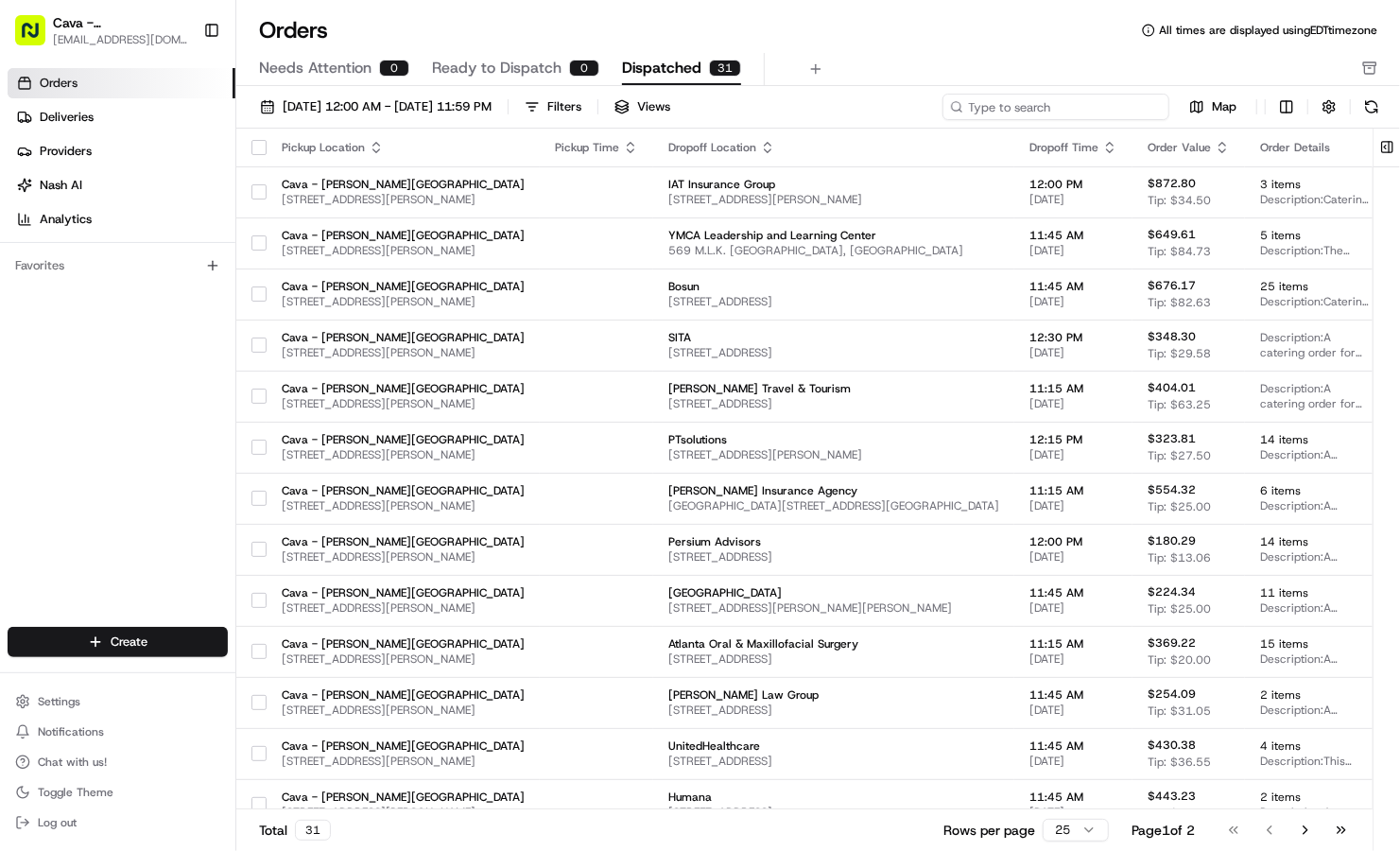
click at [1075, 117] on input at bounding box center [1056, 107] width 227 height 27
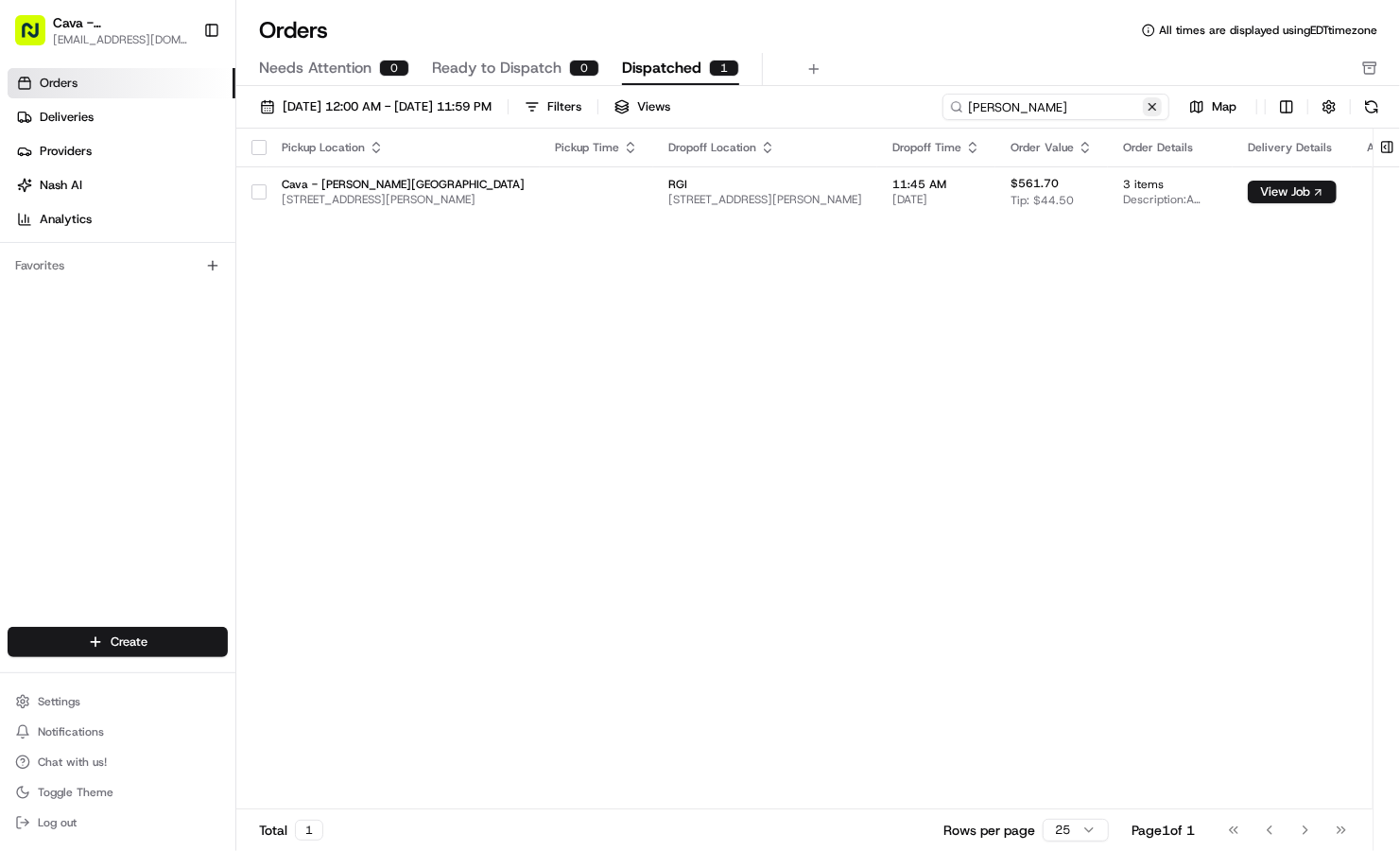
type input "[PERSON_NAME]"
click at [1154, 110] on button at bounding box center [1152, 107] width 19 height 19
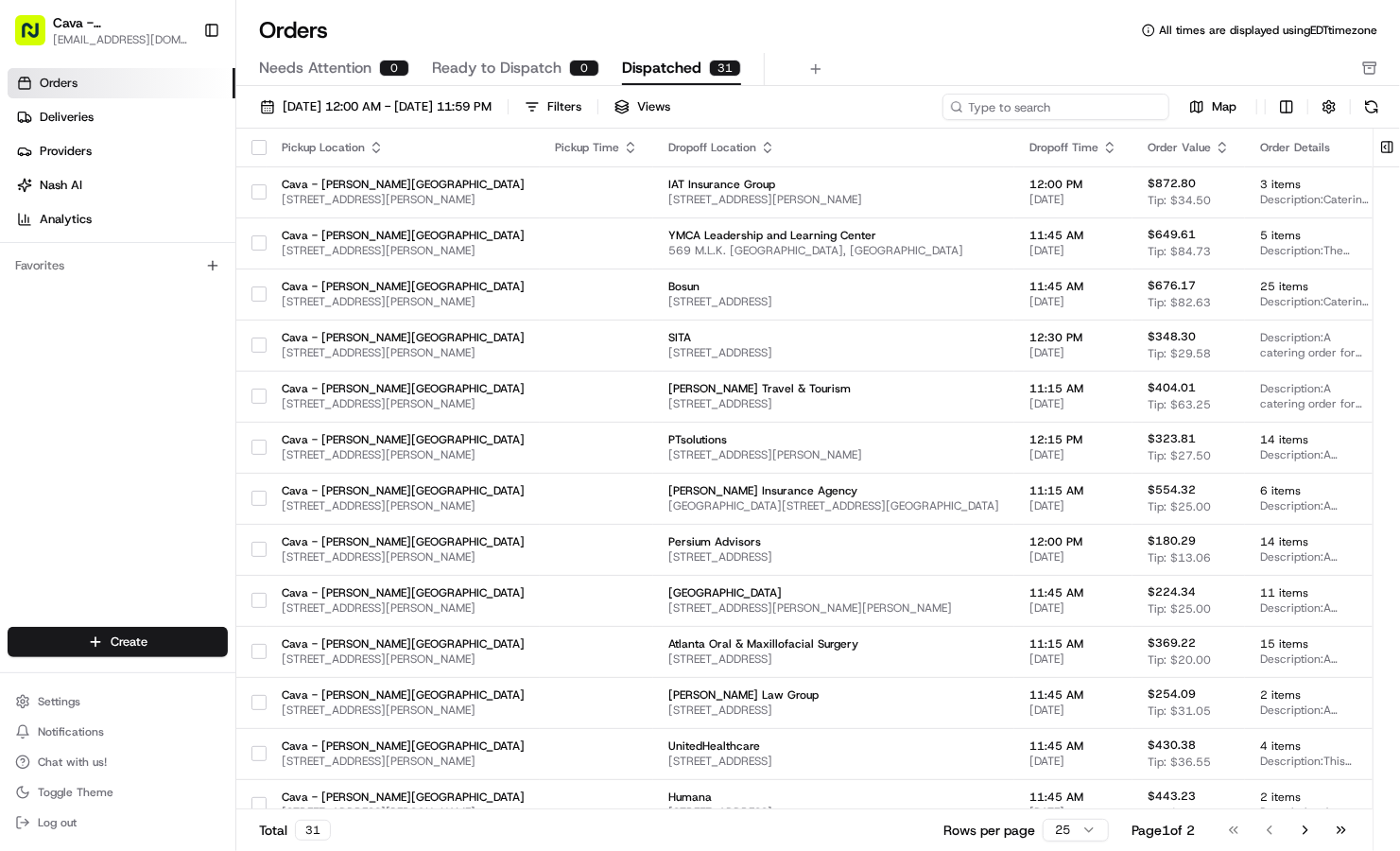
click at [1154, 110] on input at bounding box center [1056, 107] width 227 height 27
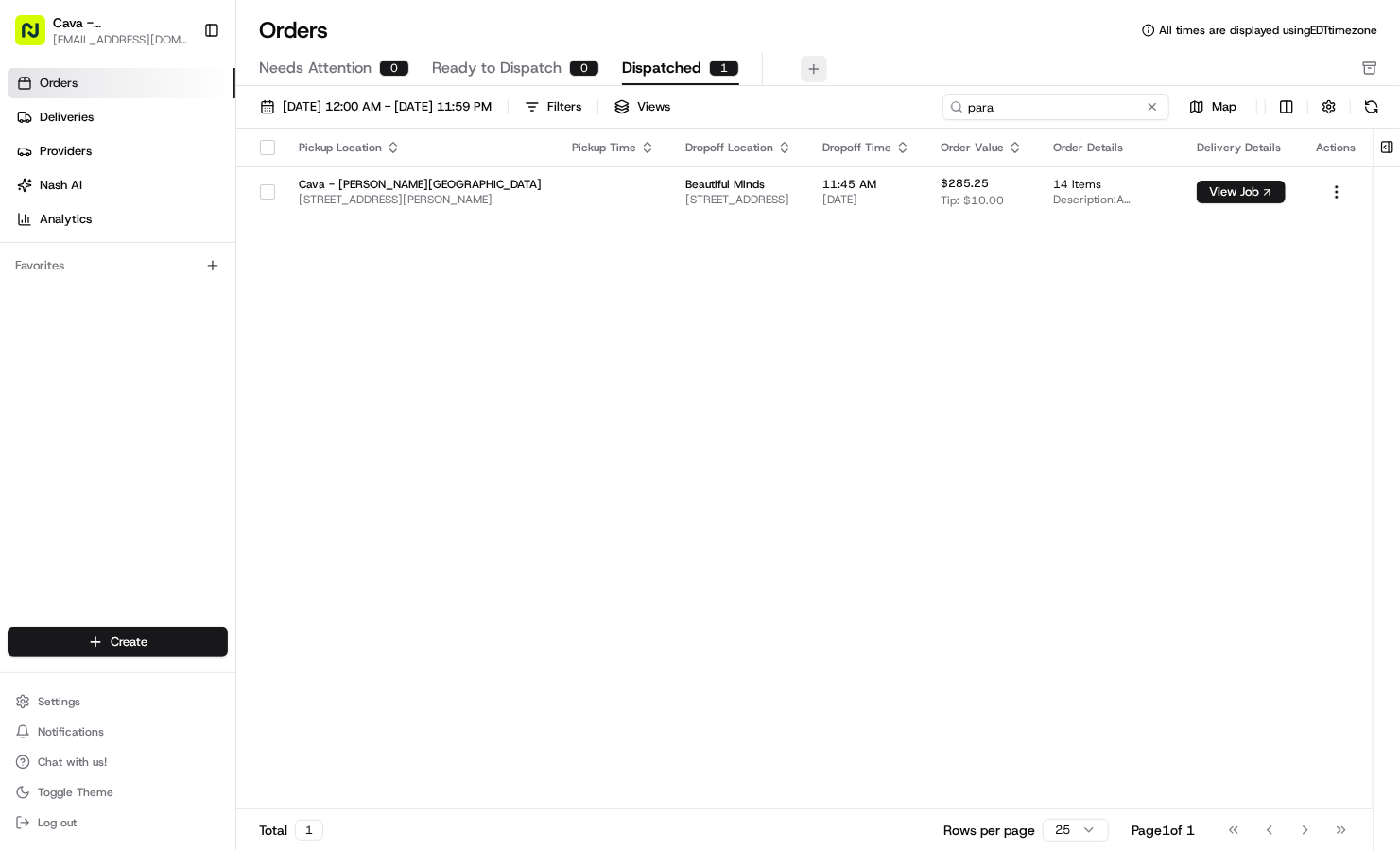
drag, startPoint x: 1042, startPoint y: 106, endPoint x: 795, endPoint y: 72, distance: 249.3
click at [795, 72] on div "Orders All times are displayed using EDT timezone Needs Attention 0 Ready to Di…" at bounding box center [818, 425] width 1164 height 851
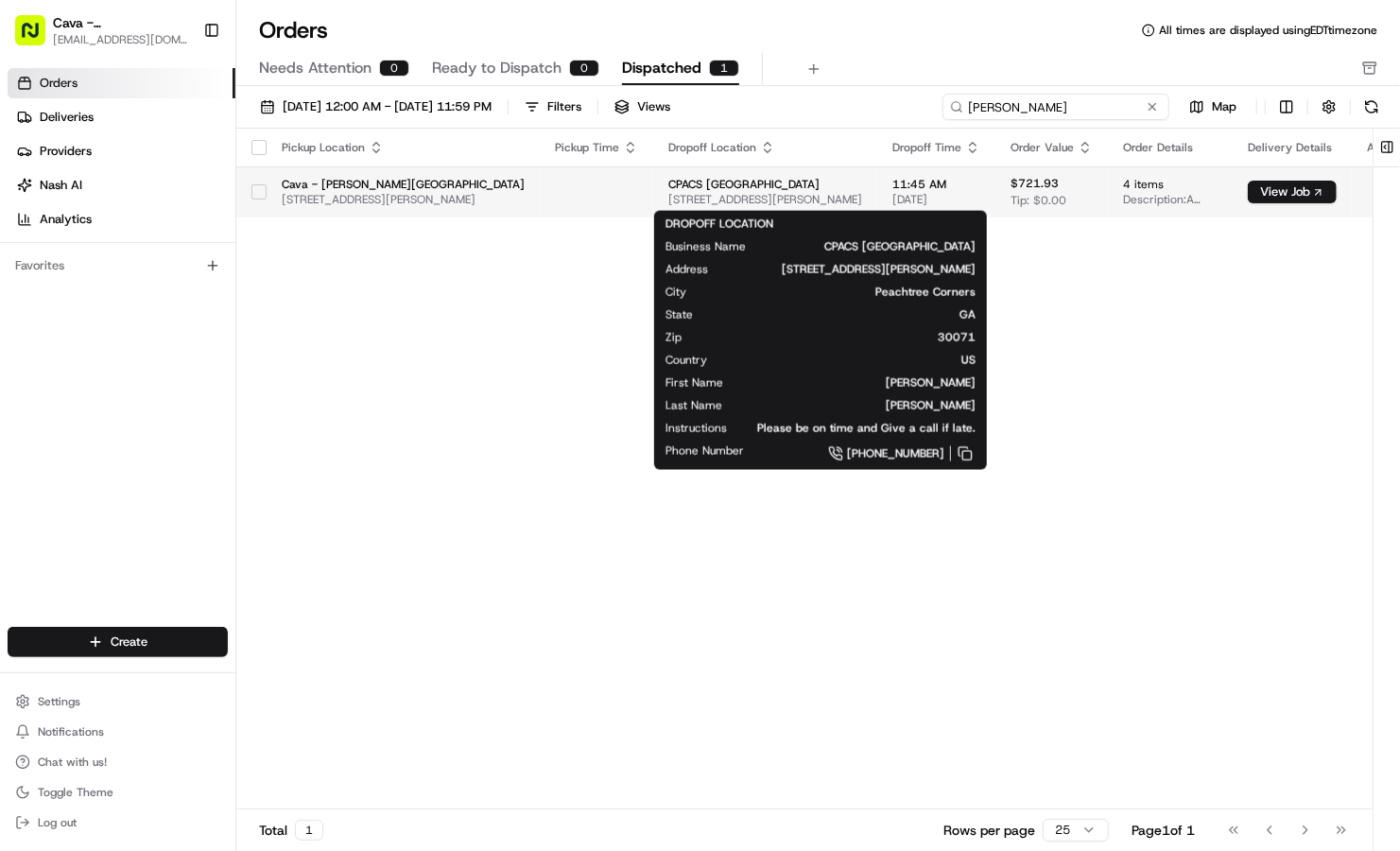
type input "[PERSON_NAME]"
click at [698, 190] on span "CPACS [GEOGRAPHIC_DATA]" at bounding box center [765, 184] width 193 height 15
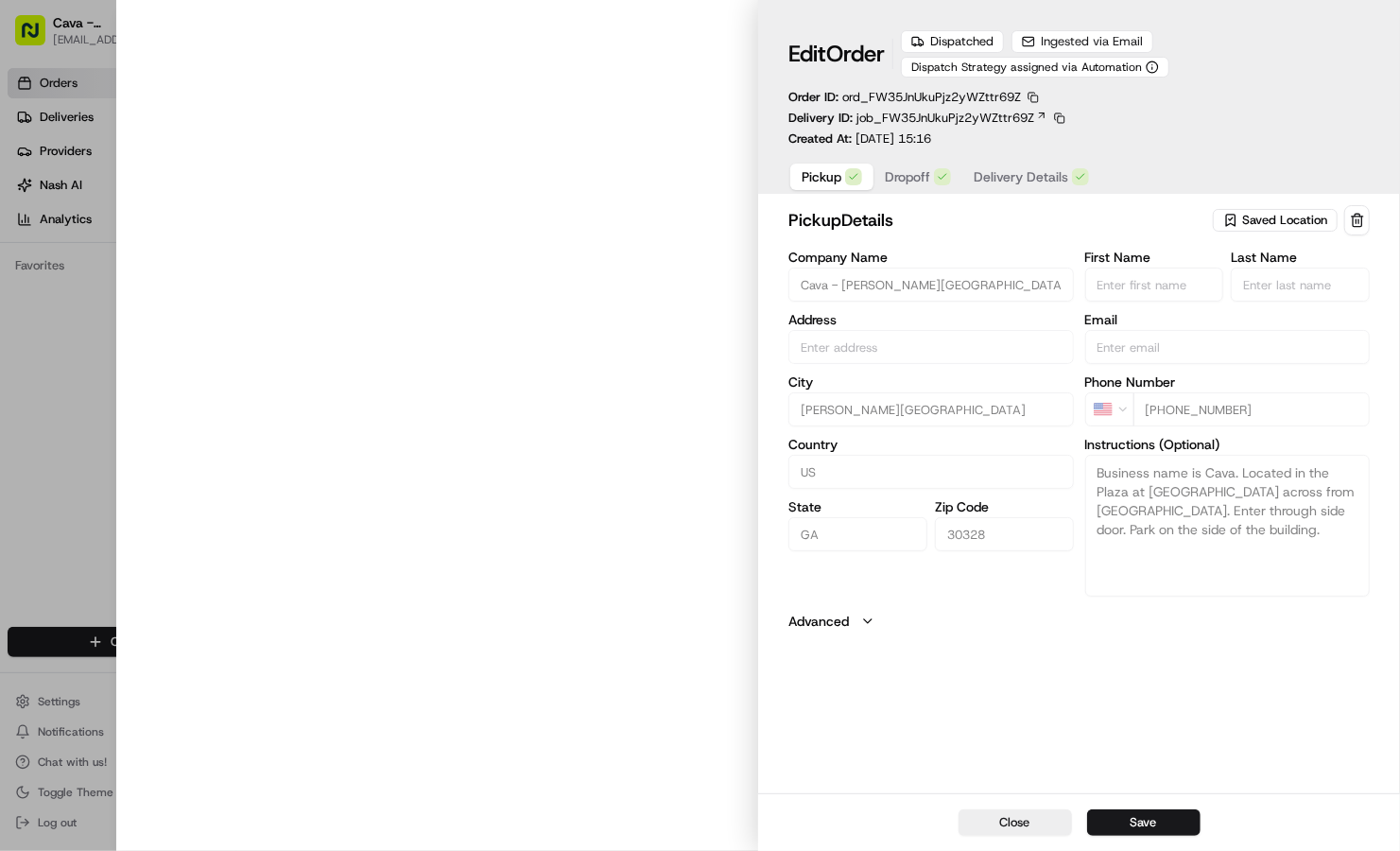
type input "[STREET_ADDRESS][PERSON_NAME]"
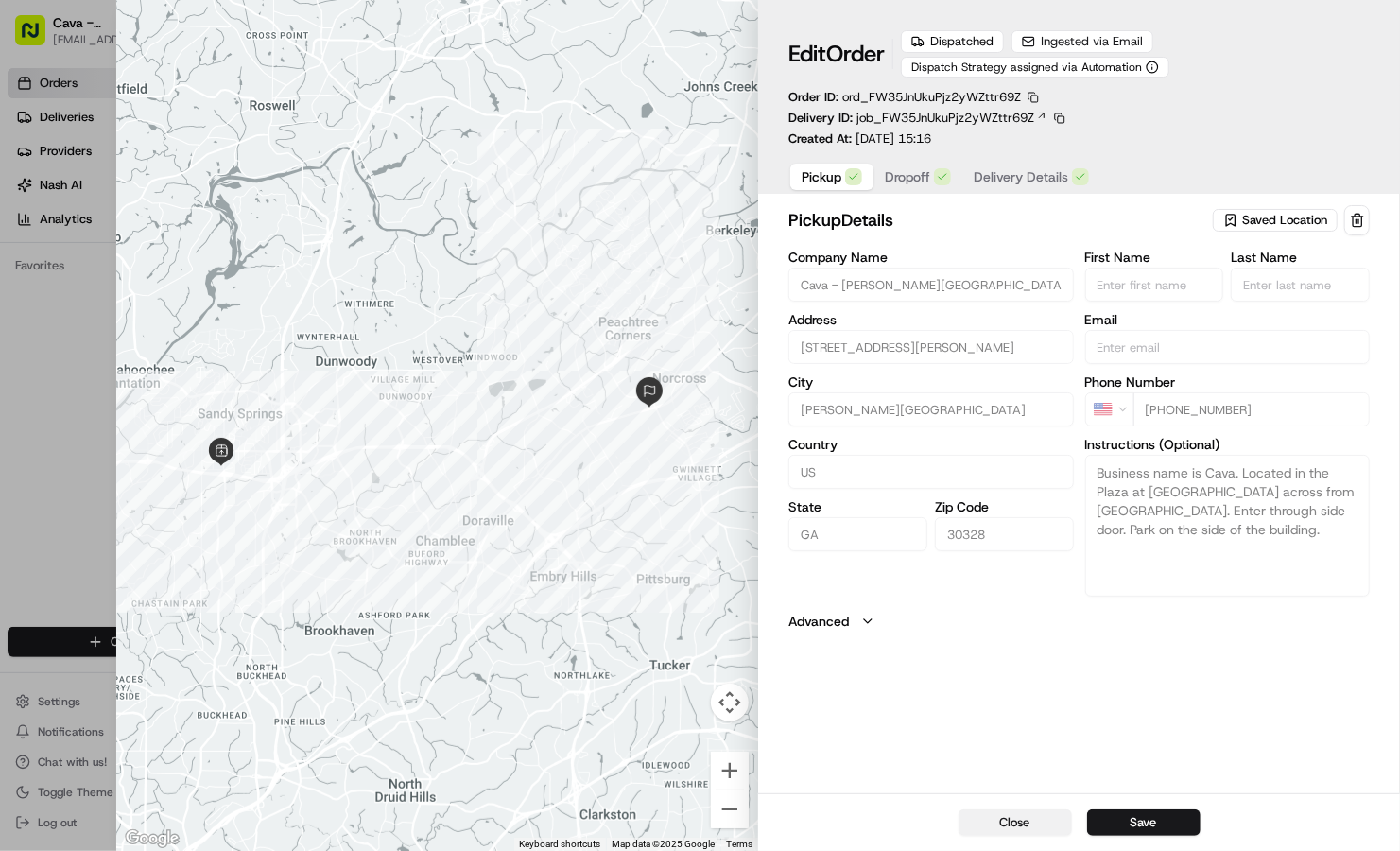
click at [1036, 816] on button "Close" at bounding box center [1015, 823] width 114 height 27
type input "+1"
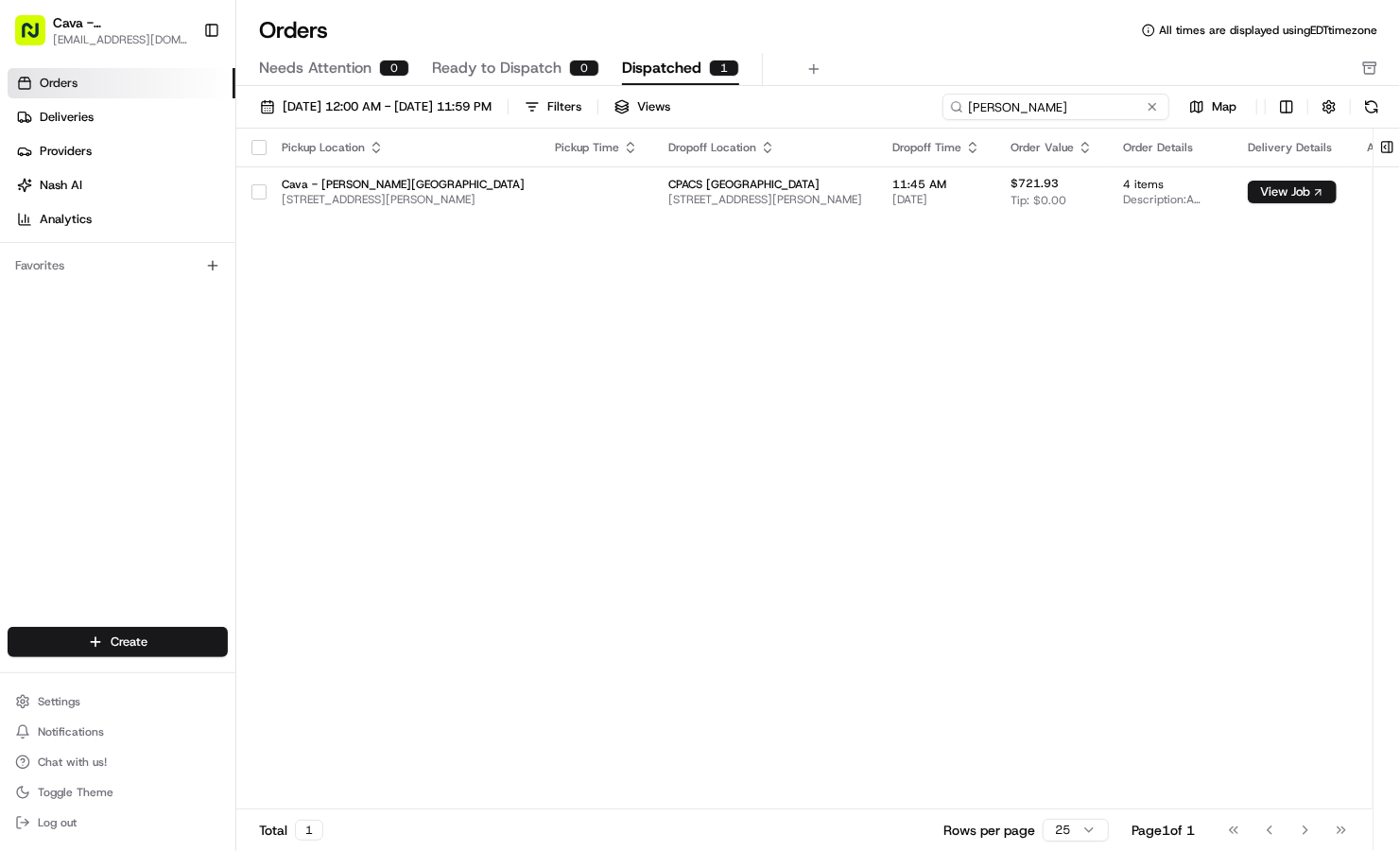
drag, startPoint x: 1093, startPoint y: 110, endPoint x: 871, endPoint y: 64, distance: 226.7
click at [871, 64] on div "Orders All times are displayed using EDT timezone Needs Attention 0 Ready to Di…" at bounding box center [818, 425] width 1164 height 851
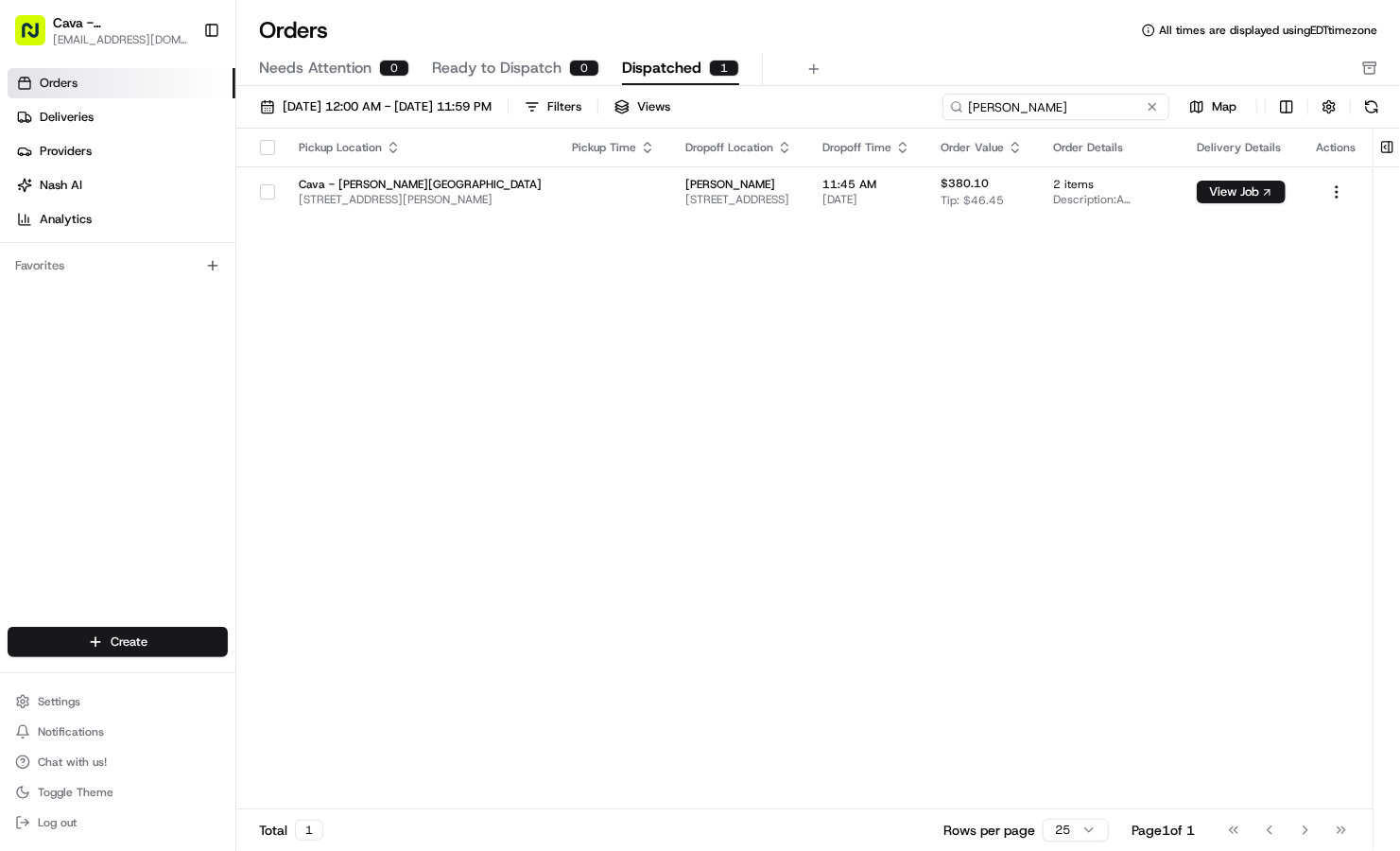
drag, startPoint x: 1028, startPoint y: 112, endPoint x: 869, endPoint y: 100, distance: 159.5
click at [869, 100] on div "[DATE] 12:00 AM - [DATE] 11:59 PM Filters Views [PERSON_NAME] Map" at bounding box center [818, 111] width 1164 height 35
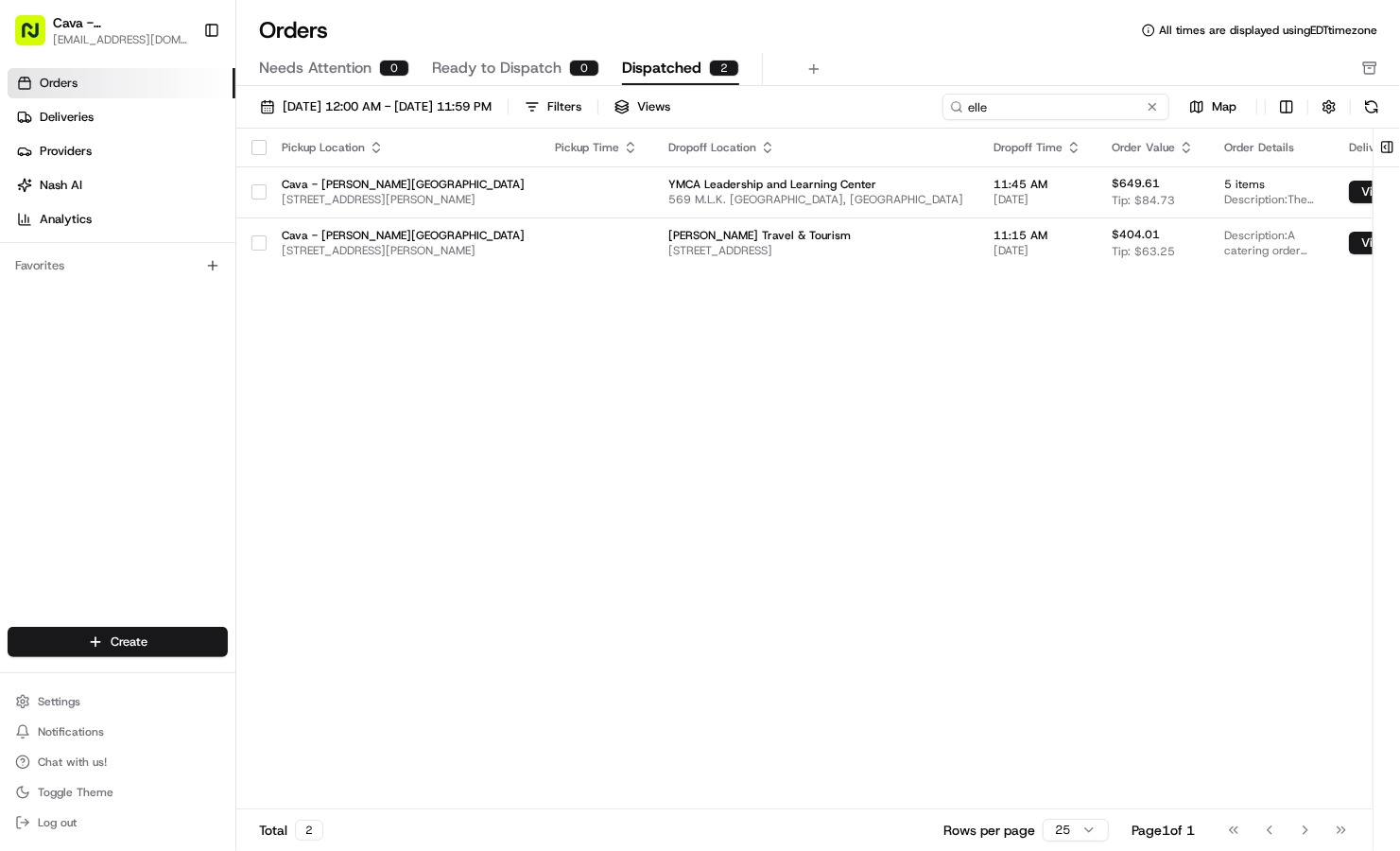
type input "elle"
